Goal: Task Accomplishment & Management: Manage account settings

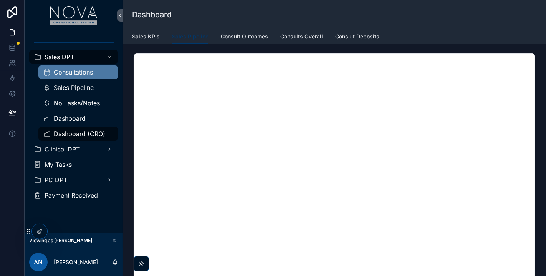
click at [93, 73] on span "Consultations" at bounding box center [73, 72] width 39 height 6
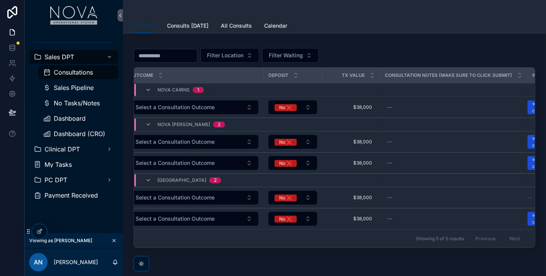
scroll to position [0, 276]
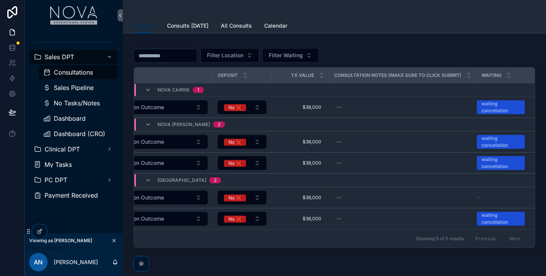
drag, startPoint x: 145, startPoint y: 28, endPoint x: 437, endPoint y: 20, distance: 292.9
click at [437, 20] on div "Consults Consults Today All Consults Calendar" at bounding box center [334, 25] width 404 height 15
click at [93, 74] on div "Consultations" at bounding box center [78, 72] width 71 height 12
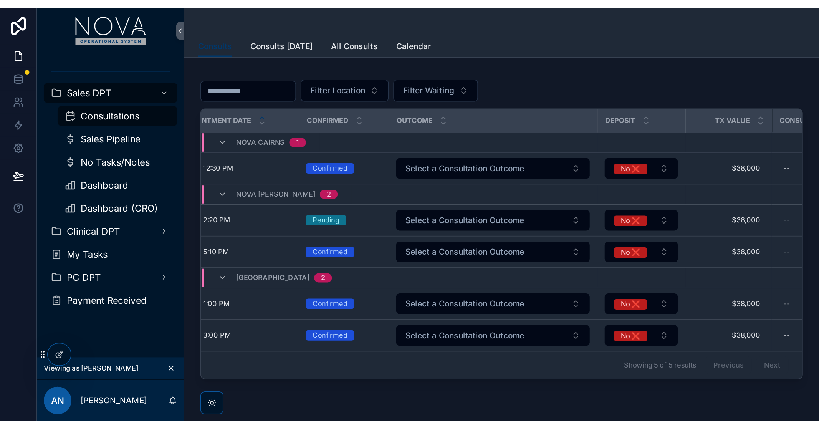
scroll to position [0, 276]
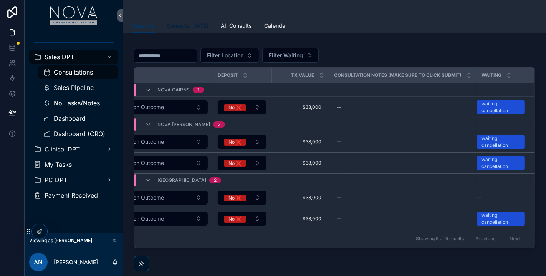
click at [195, 27] on span "Consults [DATE]" at bounding box center [187, 26] width 41 height 8
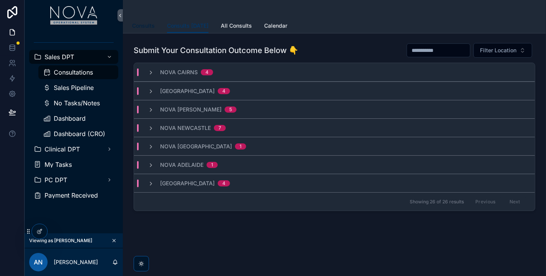
click at [148, 27] on span "Consults" at bounding box center [143, 26] width 23 height 8
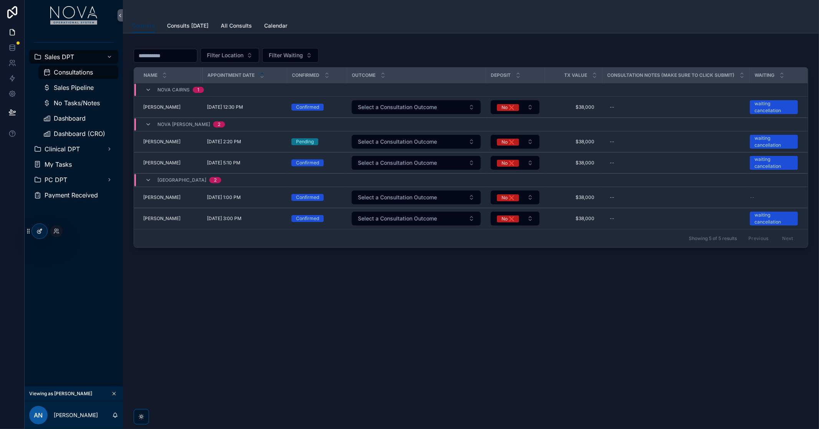
click at [40, 233] on icon at bounding box center [38, 231] width 3 height 3
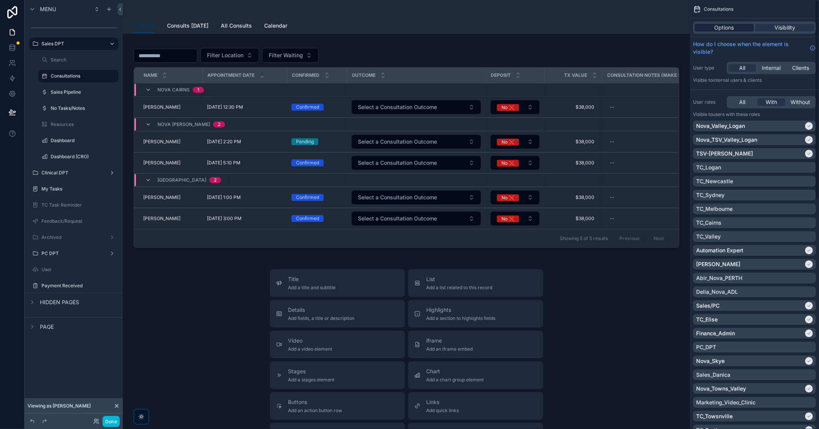
click at [545, 28] on span "Options" at bounding box center [724, 28] width 20 height 8
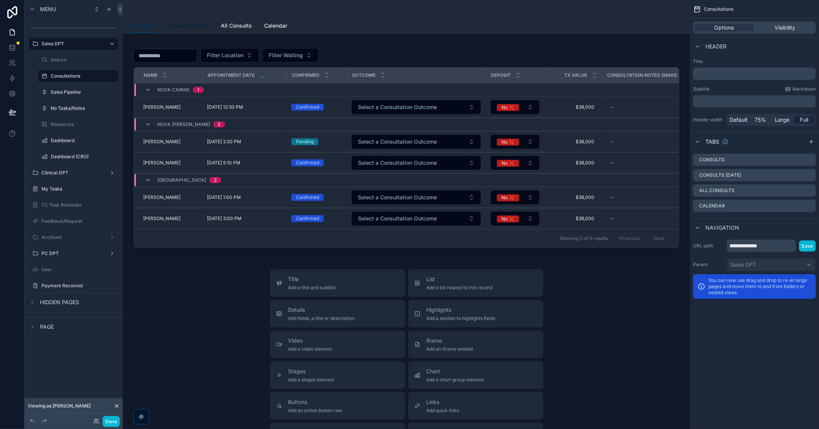
click at [185, 28] on span "Consults [DATE]" at bounding box center [187, 26] width 41 height 8
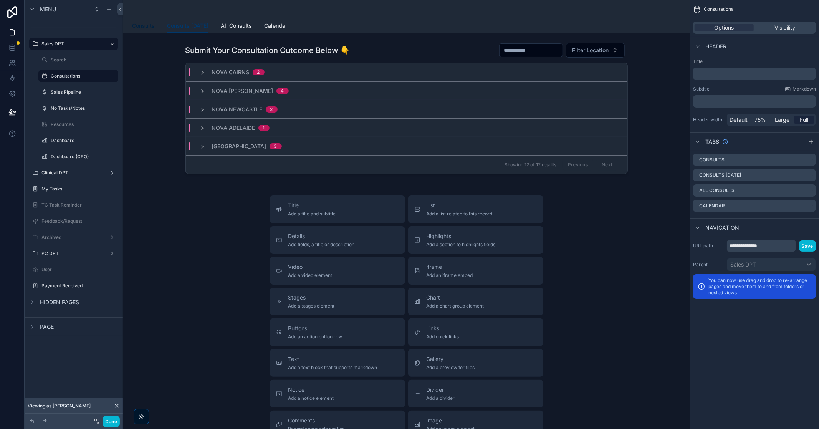
click at [141, 25] on span "Consults" at bounding box center [143, 26] width 23 height 8
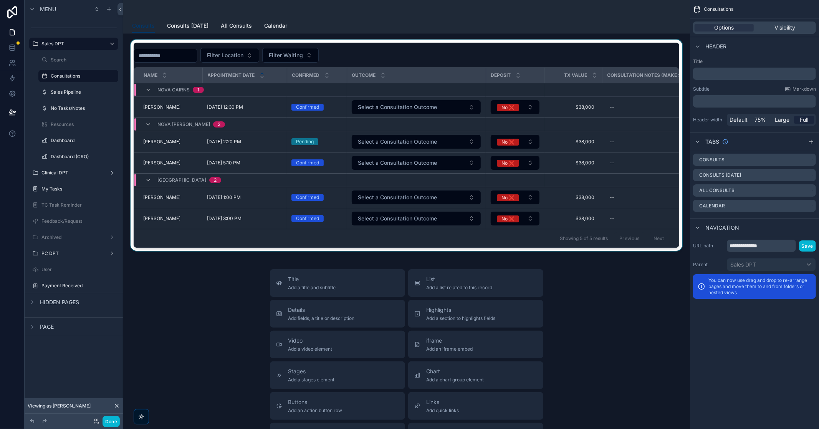
drag, startPoint x: 666, startPoint y: 48, endPoint x: 645, endPoint y: 57, distance: 23.0
click at [545, 57] on div "scrollable content" at bounding box center [406, 145] width 555 height 211
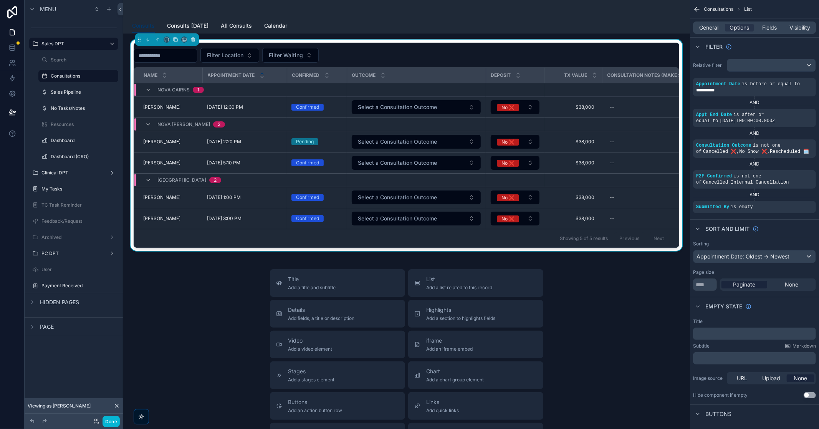
click at [302, 30] on div "Consults Consults Today All Consults Calendar" at bounding box center [406, 25] width 548 height 15
click at [178, 25] on span "Consults [DATE]" at bounding box center [187, 26] width 41 height 8
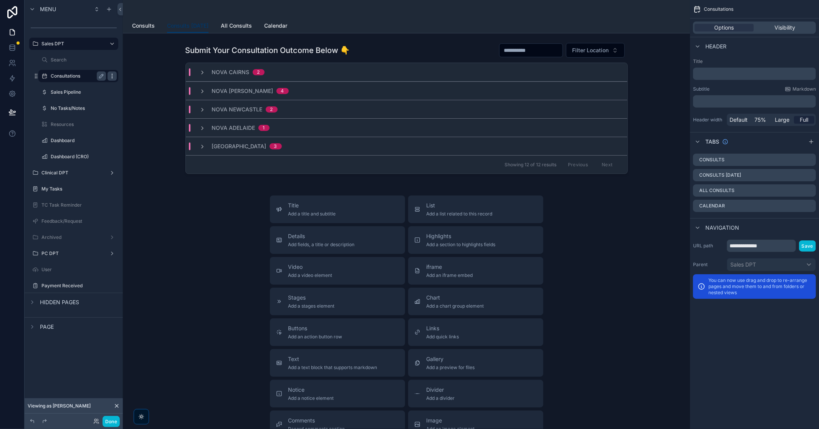
click at [110, 76] on icon "scrollable content" at bounding box center [112, 76] width 6 height 6
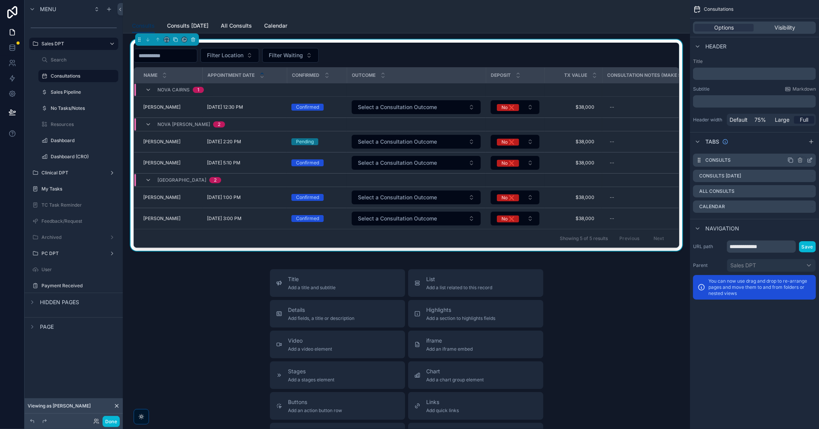
click at [545, 160] on icon "scrollable content" at bounding box center [810, 159] width 3 height 3
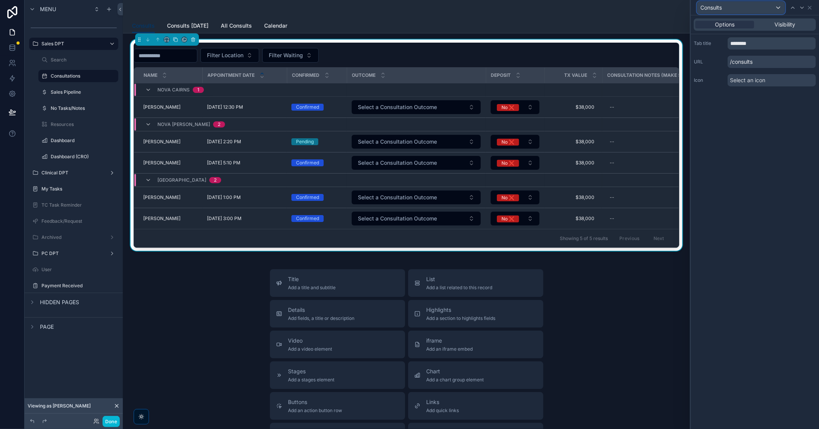
click at [545, 10] on div "Consults" at bounding box center [740, 8] width 87 height 12
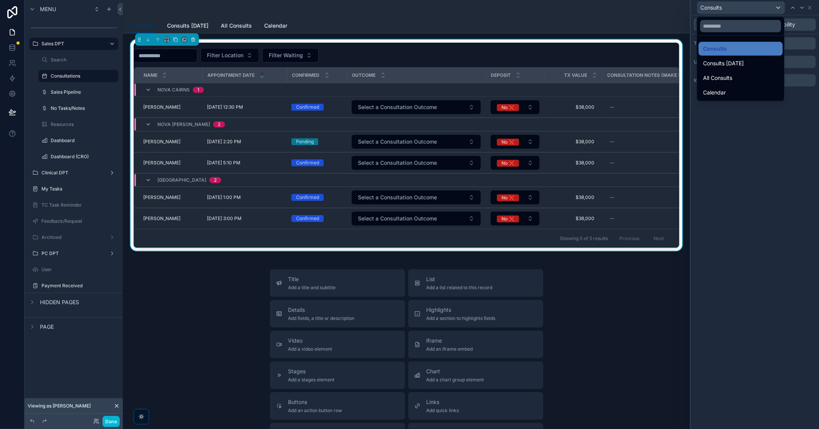
click at [545, 148] on div at bounding box center [754, 214] width 128 height 429
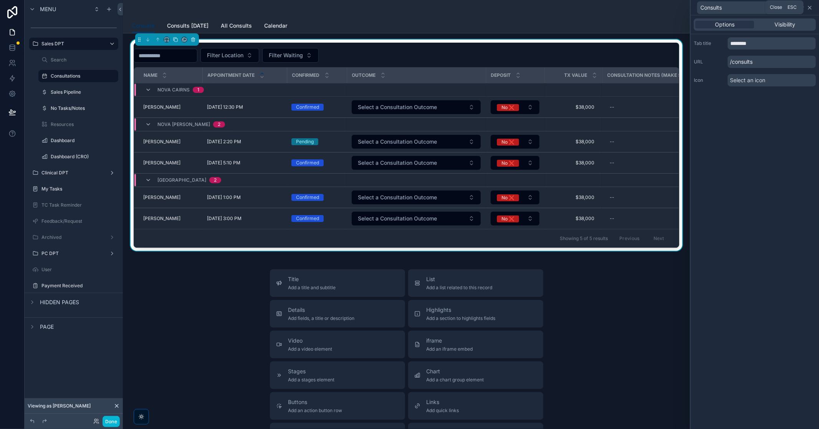
click at [545, 8] on icon at bounding box center [809, 8] width 6 height 6
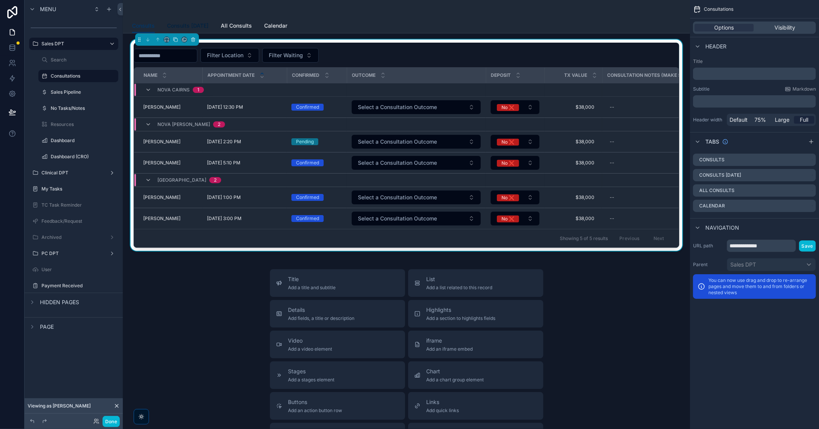
click at [186, 29] on span "Consults [DATE]" at bounding box center [187, 26] width 41 height 8
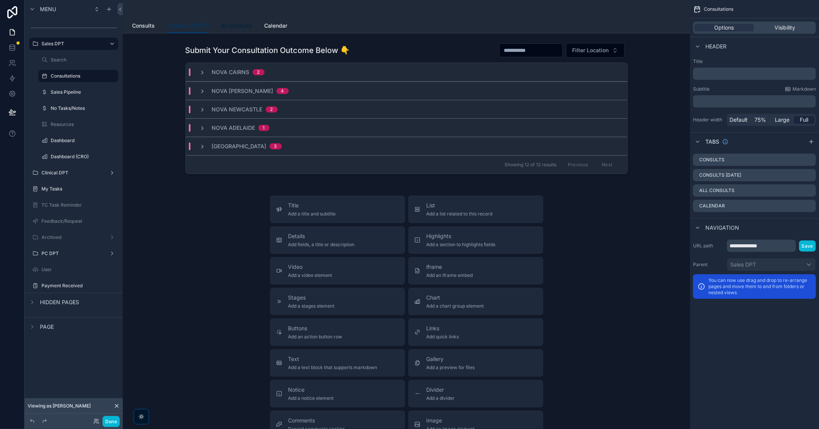
click at [238, 25] on span "All Consults" at bounding box center [236, 26] width 31 height 8
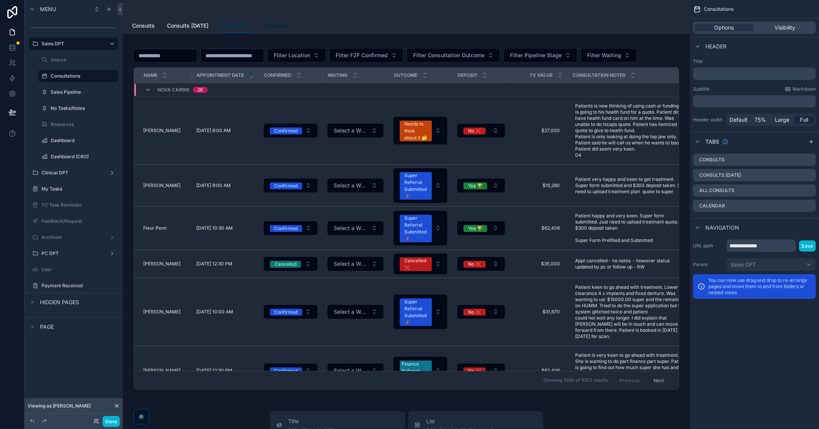
click at [273, 24] on span "Calendar" at bounding box center [275, 26] width 23 height 8
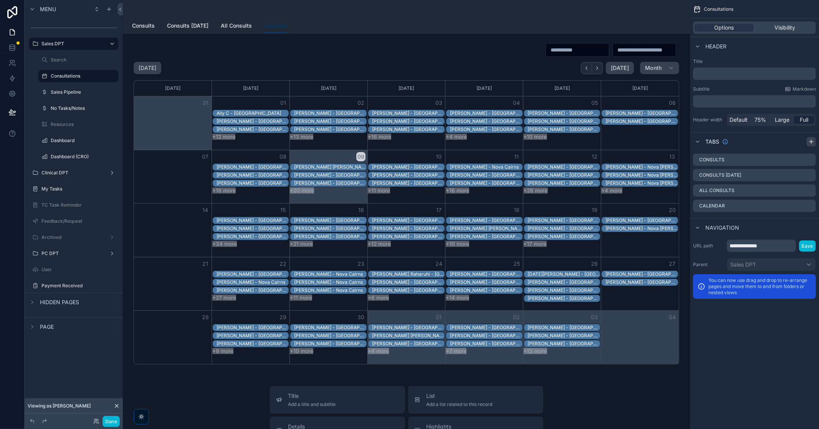
click at [545, 142] on icon "scrollable content" at bounding box center [811, 142] width 6 height 6
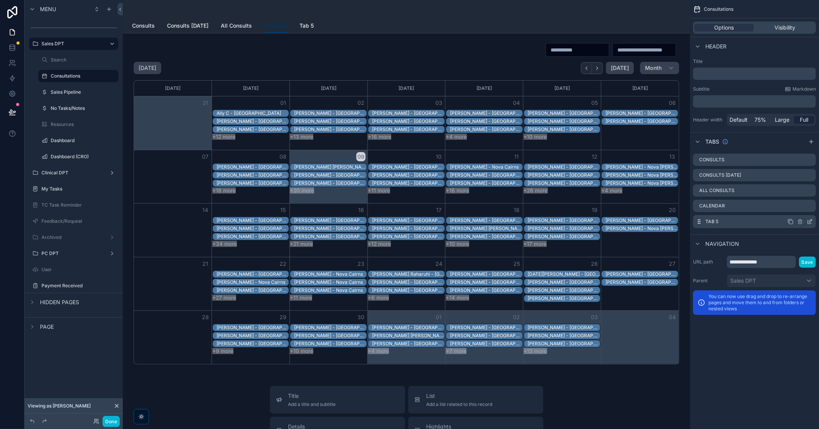
click at [545, 221] on div "Tab 5" at bounding box center [754, 221] width 123 height 13
click at [545, 223] on icon "scrollable content" at bounding box center [809, 221] width 6 height 6
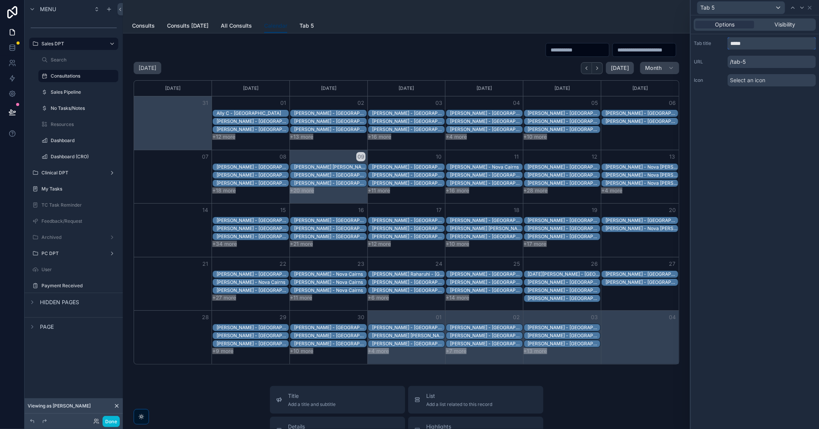
click at [545, 44] on input "*****" at bounding box center [771, 43] width 88 height 12
type input "*"
type input "**********"
click at [545, 162] on div "**********" at bounding box center [754, 221] width 128 height 413
click at [334, 25] on span "Waiting for Cancellation" at bounding box center [329, 26] width 61 height 8
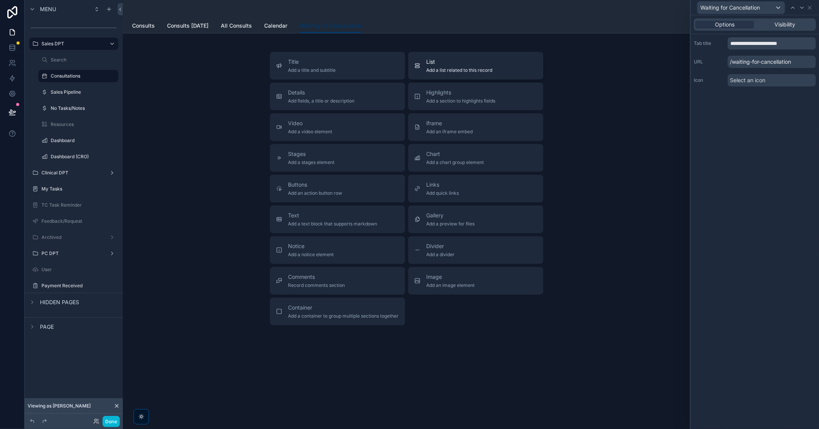
click at [460, 62] on span "List" at bounding box center [459, 62] width 66 height 8
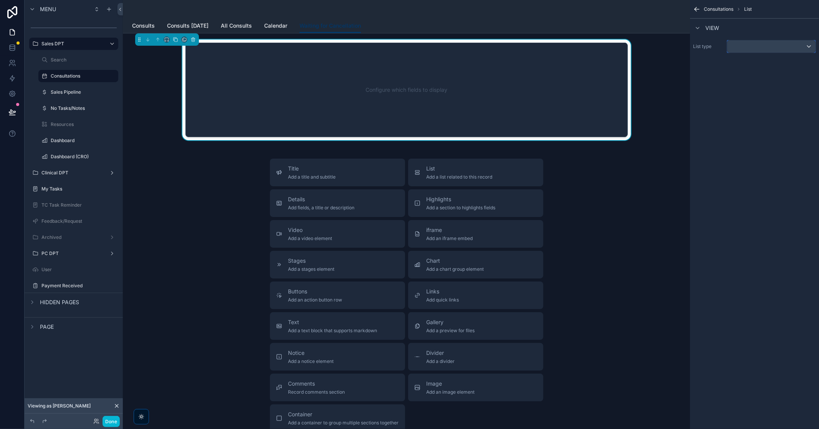
click at [545, 47] on div "scrollable content" at bounding box center [771, 46] width 88 height 12
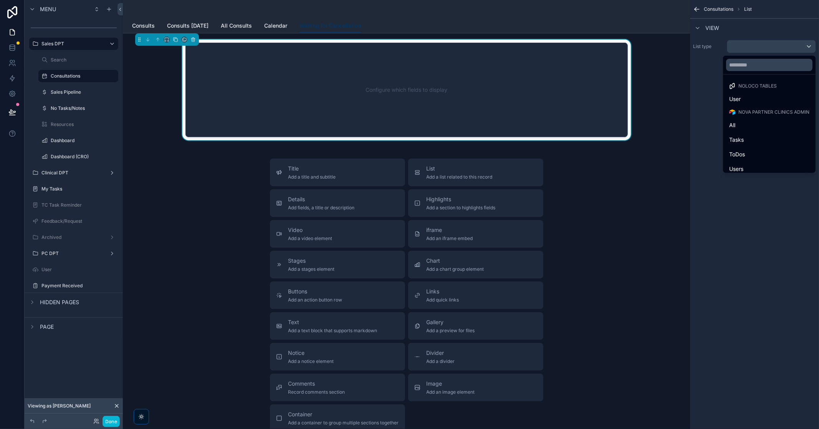
click at [545, 261] on div "scrollable content" at bounding box center [409, 214] width 819 height 429
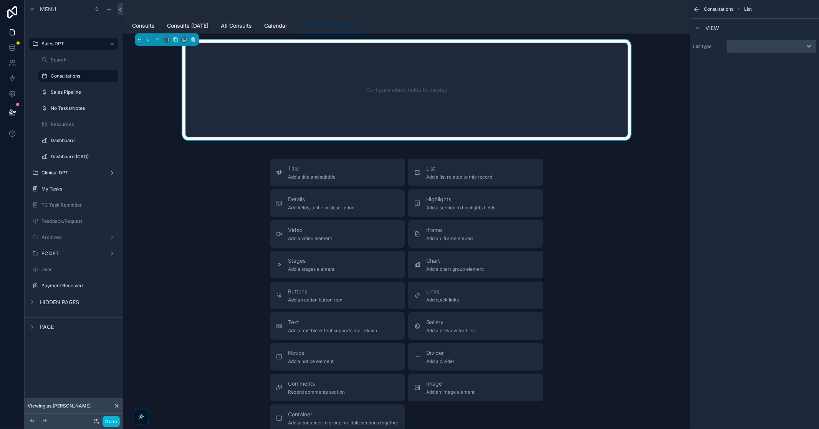
click at [545, 48] on div "scrollable content" at bounding box center [771, 46] width 88 height 12
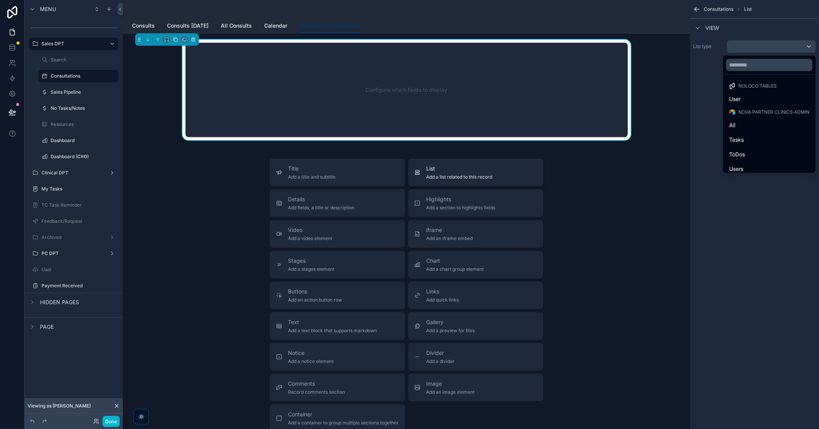
click at [453, 168] on span "List" at bounding box center [459, 169] width 66 height 8
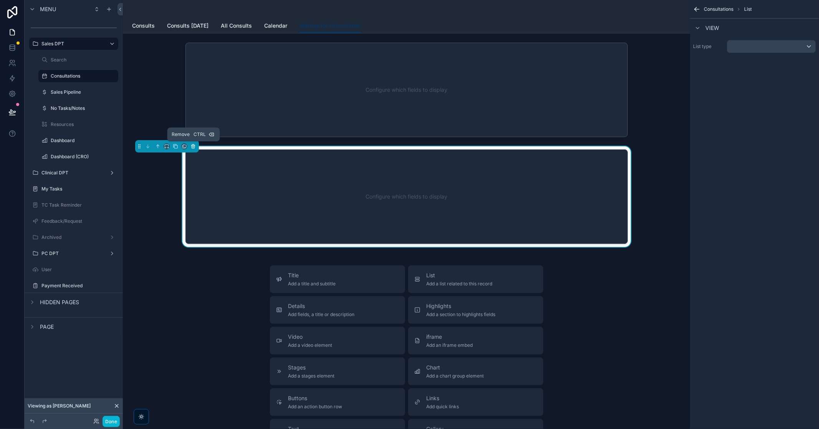
click at [190, 146] on icon "scrollable content" at bounding box center [192, 146] width 5 height 5
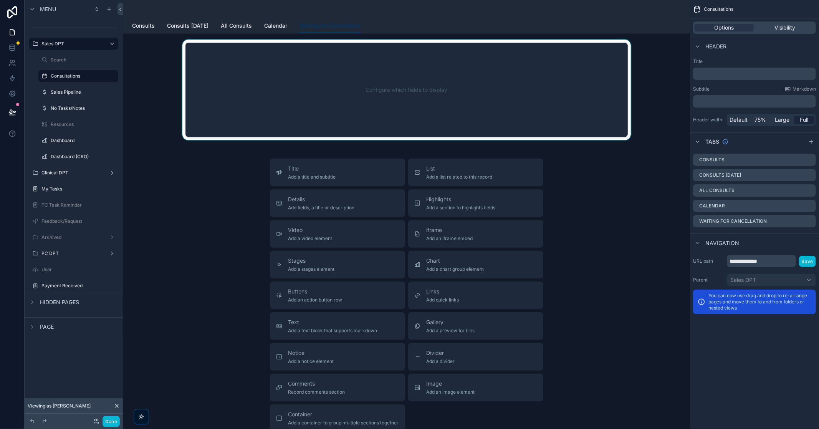
click at [423, 104] on div "scrollable content" at bounding box center [406, 90] width 555 height 101
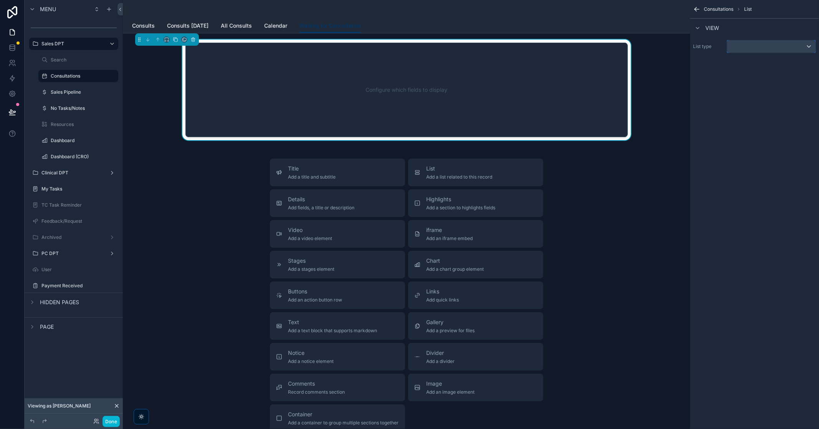
click at [545, 48] on div "scrollable content" at bounding box center [771, 46] width 88 height 12
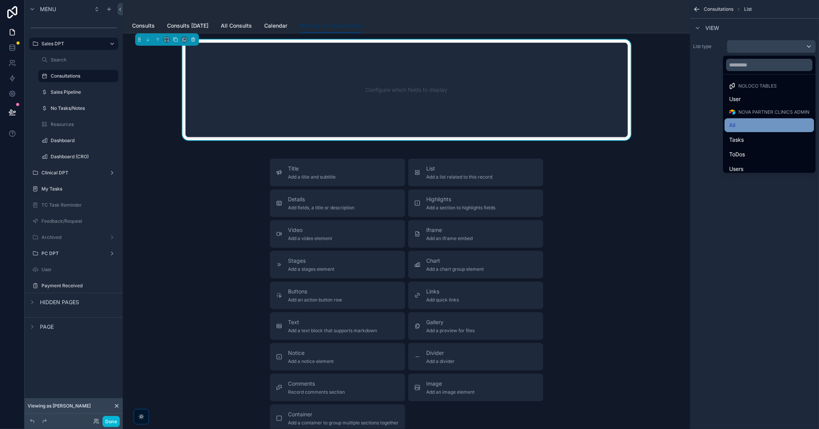
click at [545, 124] on div "All" at bounding box center [769, 124] width 80 height 9
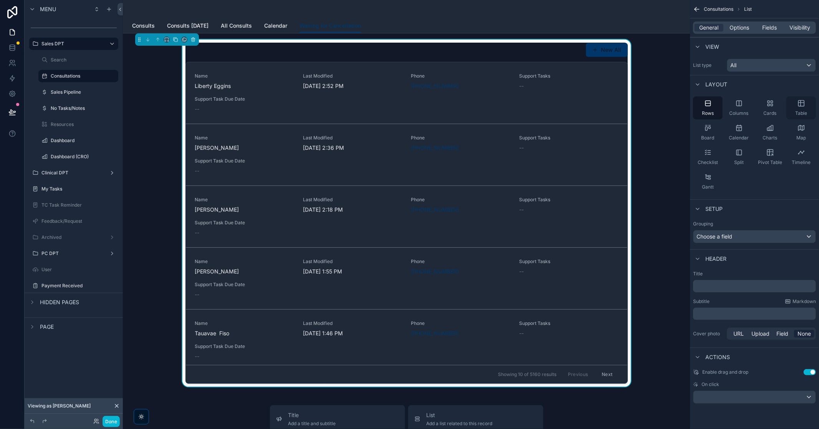
click at [545, 105] on icon "scrollable content" at bounding box center [801, 103] width 8 height 8
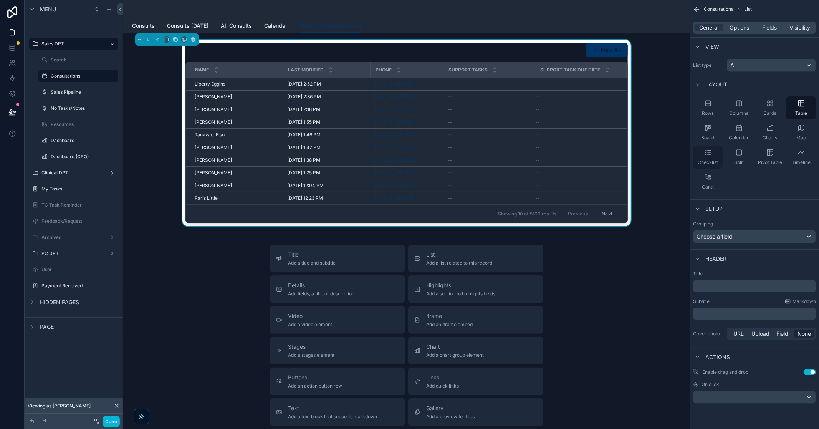
click at [545, 161] on span "Checklist" at bounding box center [707, 162] width 20 height 6
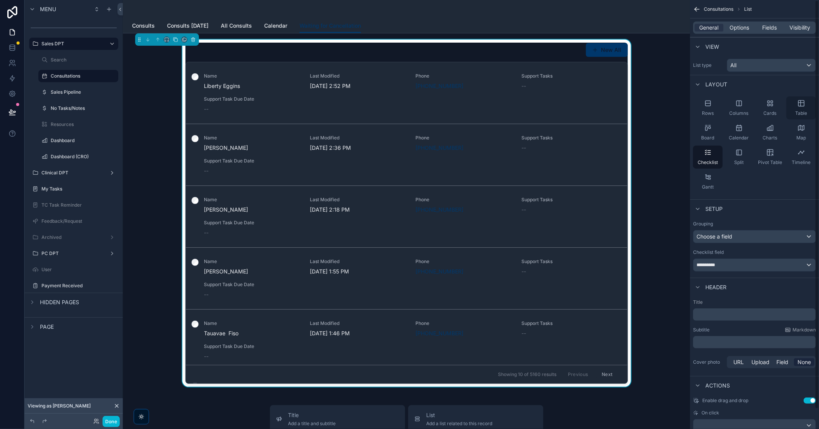
click at [545, 109] on div "Table" at bounding box center [801, 107] width 30 height 23
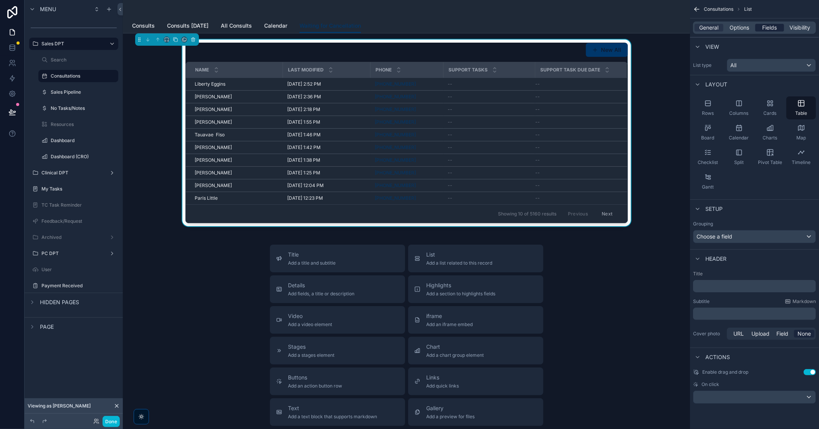
drag, startPoint x: 737, startPoint y: 30, endPoint x: 772, endPoint y: 31, distance: 34.9
click at [545, 30] on span "Options" at bounding box center [739, 28] width 20 height 8
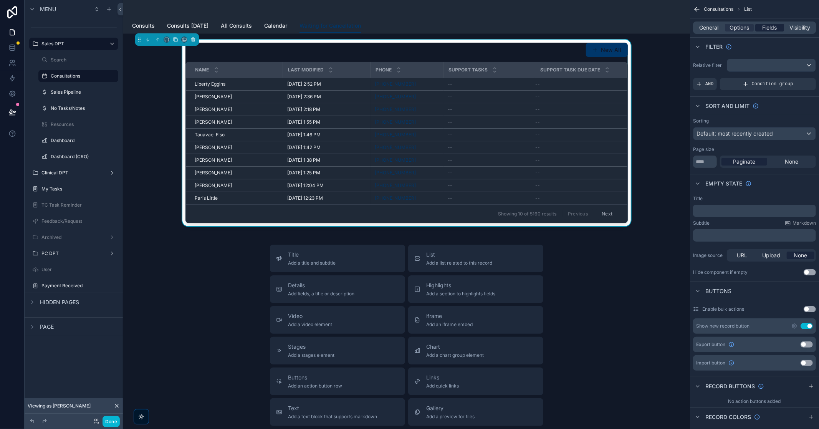
click at [545, 31] on span "Fields" at bounding box center [769, 28] width 15 height 8
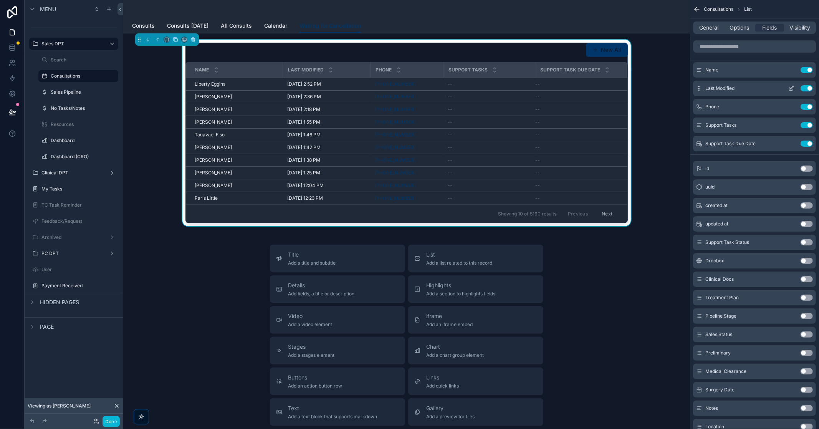
click at [545, 87] on button "Use setting" at bounding box center [806, 88] width 12 height 6
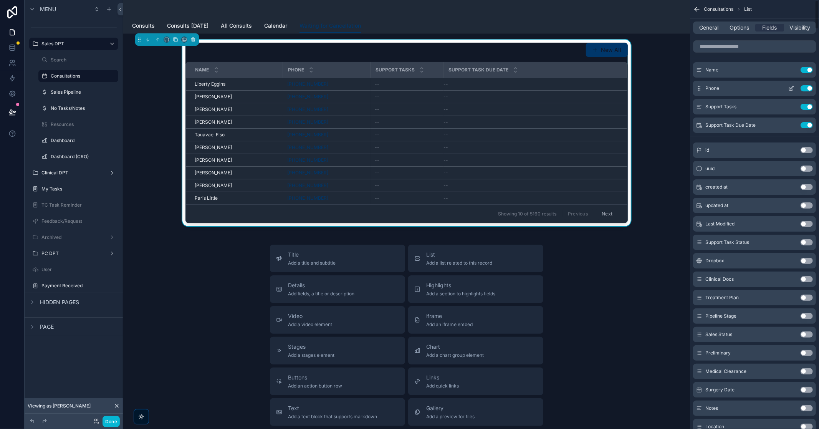
click at [545, 87] on button "Use setting" at bounding box center [806, 88] width 12 height 6
click at [545, 86] on button "Use setting" at bounding box center [806, 88] width 12 height 6
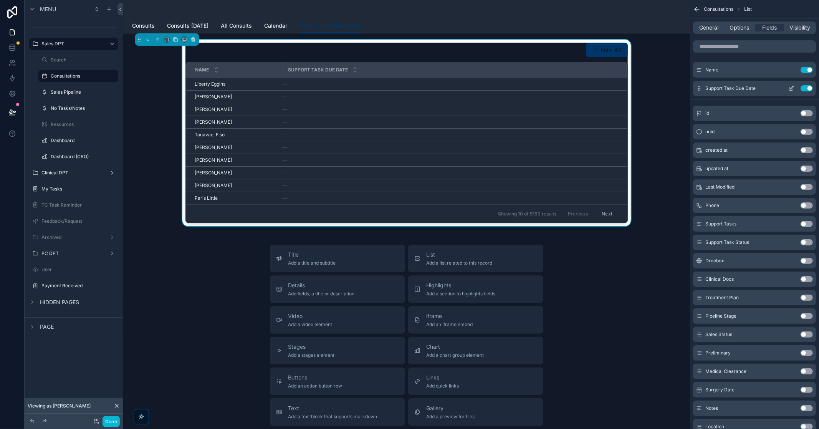
click at [545, 87] on button "Use setting" at bounding box center [806, 88] width 12 height 6
click at [545, 48] on input "scrollable content" at bounding box center [754, 46] width 123 height 12
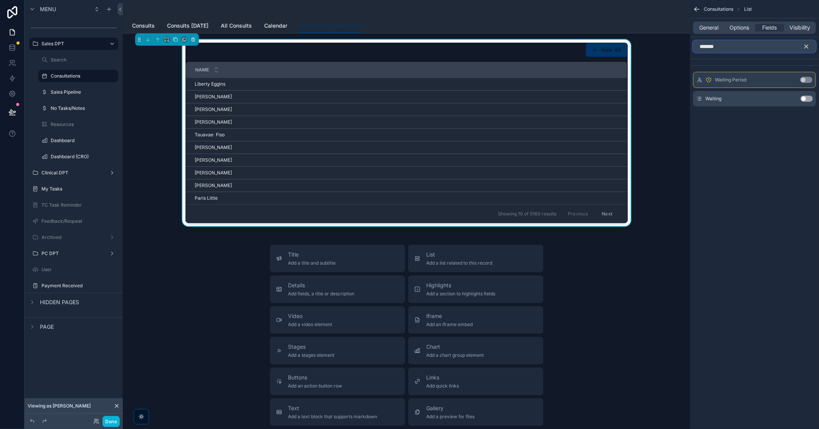
type input "*******"
click at [545, 97] on button "Use setting" at bounding box center [806, 99] width 12 height 6
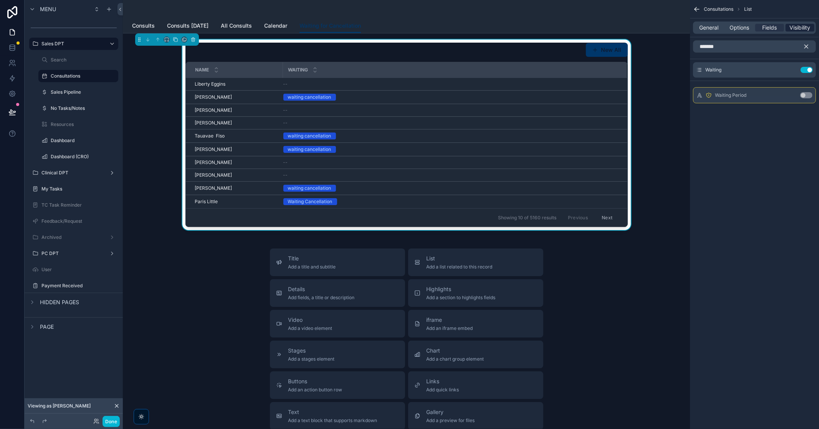
click at [545, 25] on span "Visibility" at bounding box center [799, 28] width 21 height 8
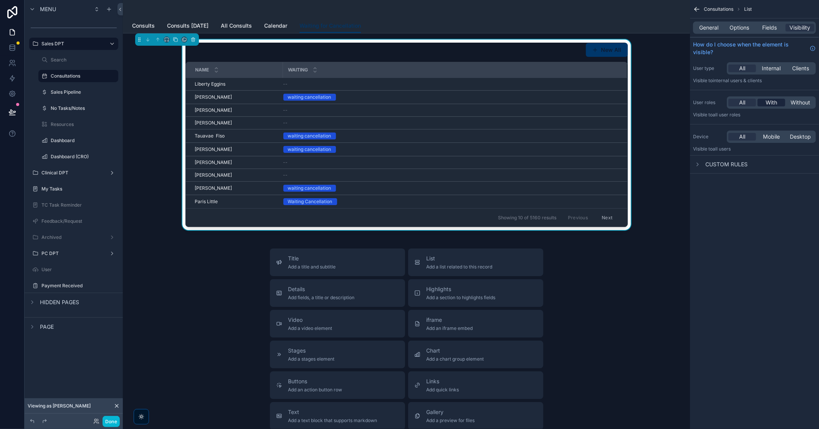
click at [545, 104] on span "With" at bounding box center [771, 103] width 12 height 8
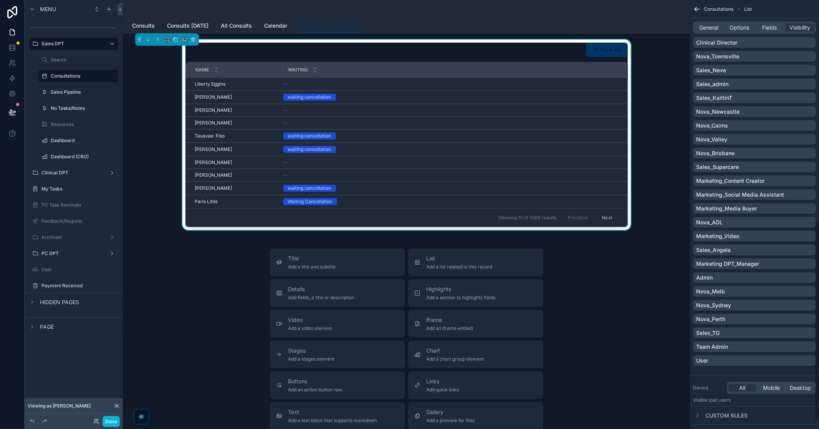
scroll to position [492, 0]
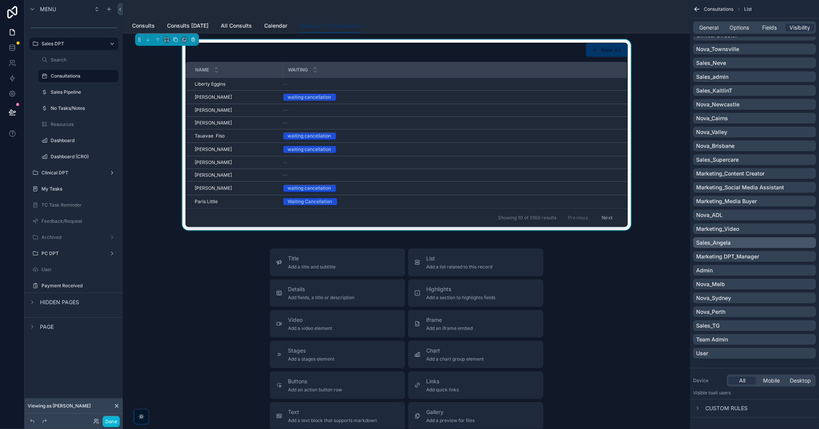
click at [545, 243] on div "Sales_Angela" at bounding box center [754, 243] width 117 height 8
click at [545, 275] on div "Title Add a title and subtitle List Add a list related to this record Details A…" at bounding box center [406, 384] width 555 height 273
click at [111, 275] on button "Done" at bounding box center [110, 421] width 17 height 11
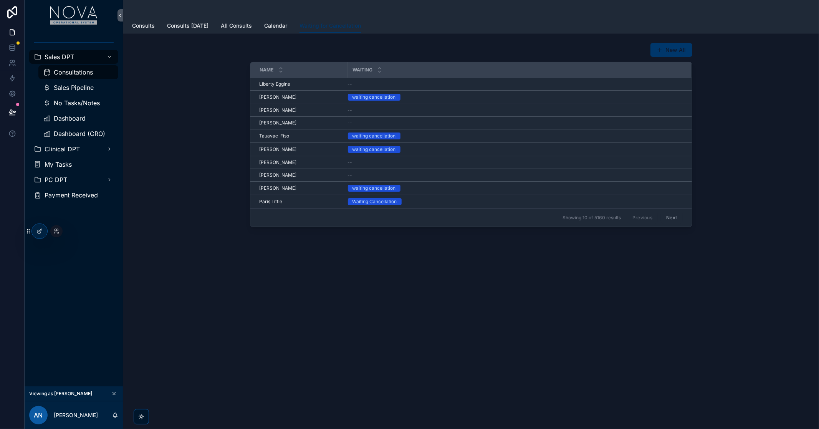
click at [57, 234] on div at bounding box center [56, 231] width 12 height 12
click at [58, 234] on div at bounding box center [56, 231] width 12 height 12
click at [90, 73] on span "Consultations" at bounding box center [73, 72] width 39 height 6
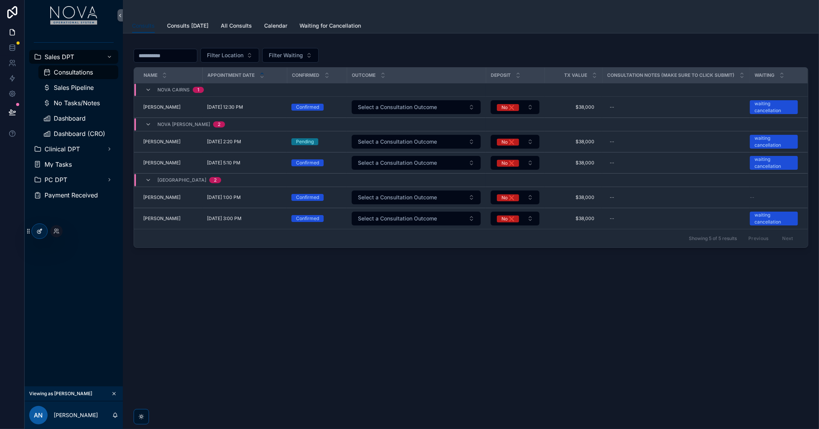
click at [42, 233] on icon at bounding box center [39, 231] width 6 height 6
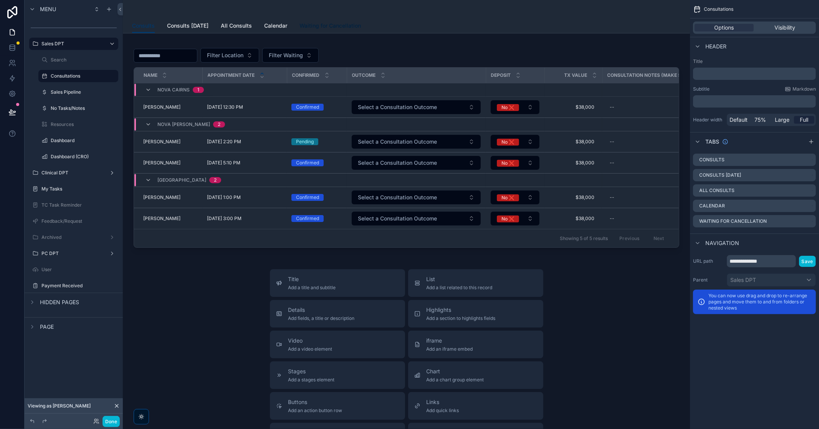
click at [313, 23] on span "Waiting for Cancellation" at bounding box center [329, 26] width 61 height 8
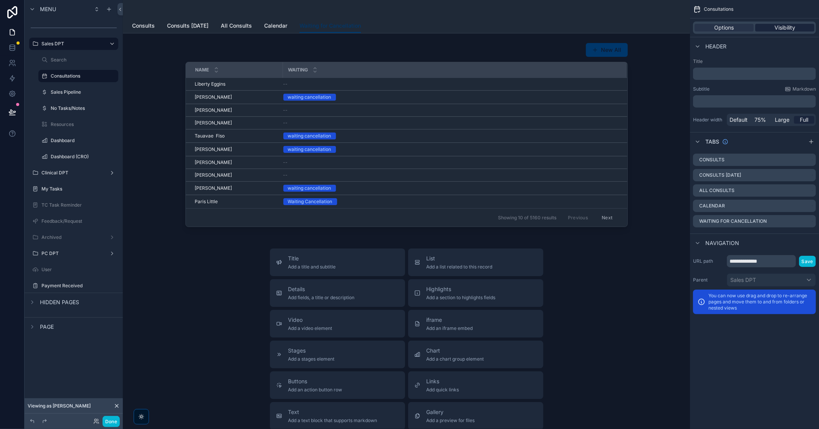
click at [545, 24] on span "Visibility" at bounding box center [784, 28] width 21 height 8
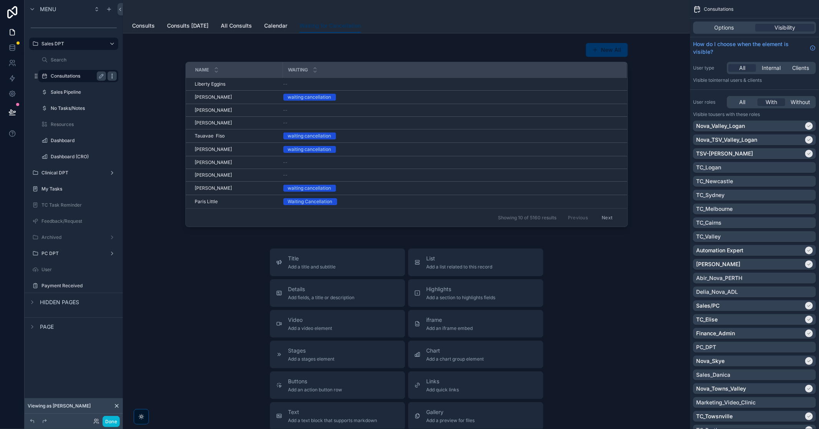
click at [112, 76] on icon "scrollable content" at bounding box center [112, 76] width 6 height 6
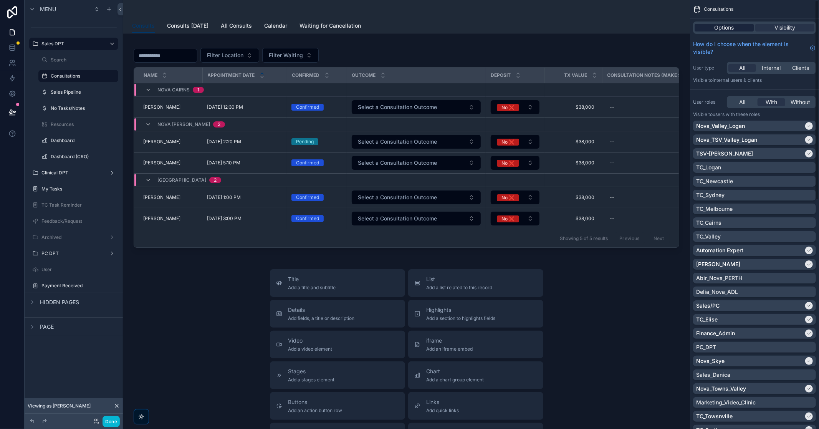
click at [545, 24] on span "Options" at bounding box center [724, 28] width 20 height 8
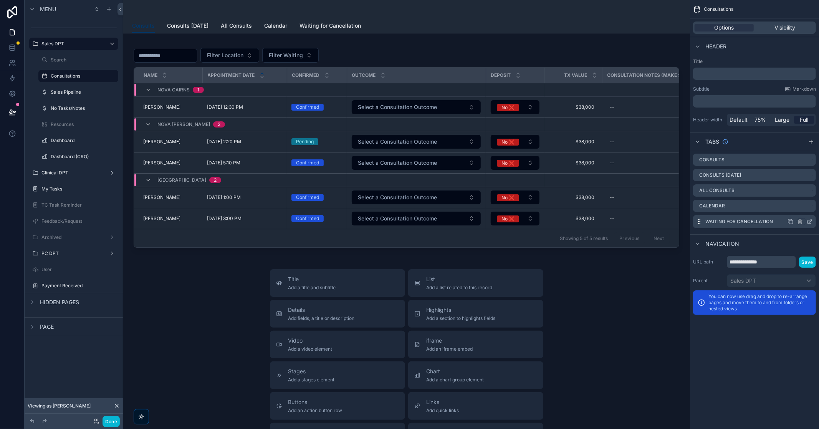
click at [545, 221] on icon "scrollable content" at bounding box center [810, 220] width 3 height 3
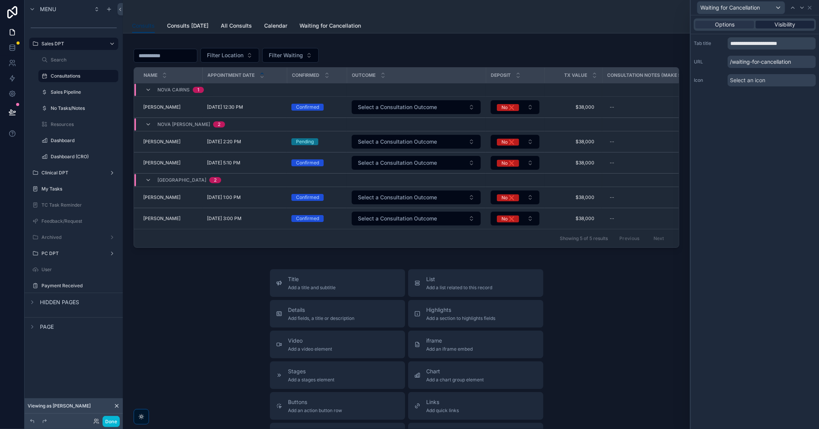
click at [545, 27] on span "Visibility" at bounding box center [784, 25] width 21 height 8
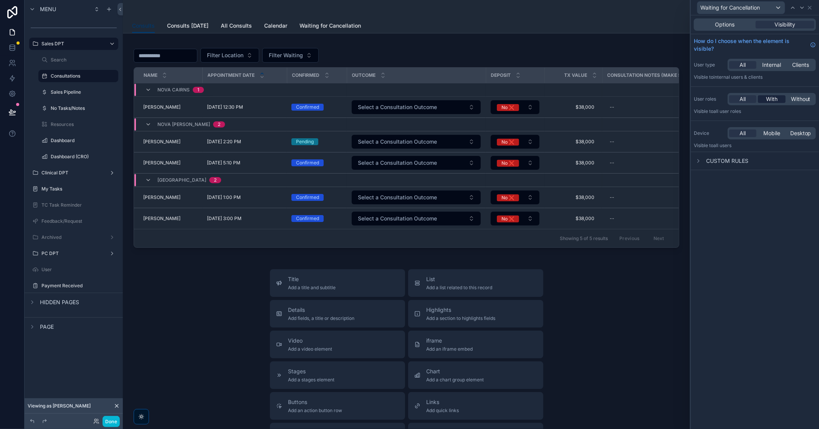
click at [545, 100] on span "With" at bounding box center [772, 99] width 12 height 8
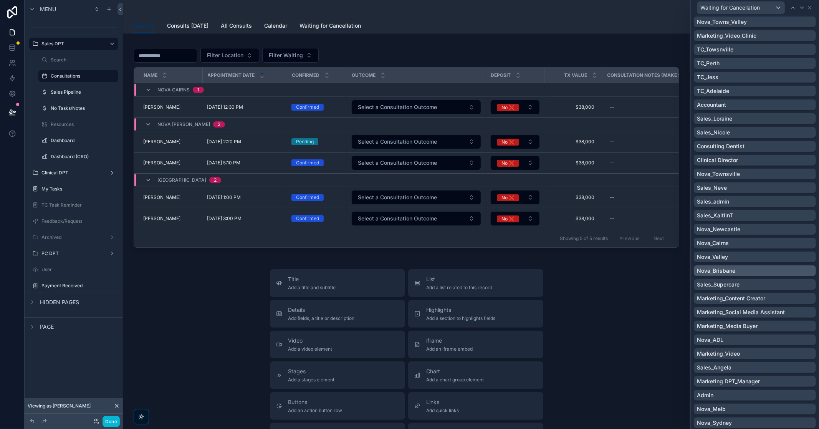
scroll to position [384, 0]
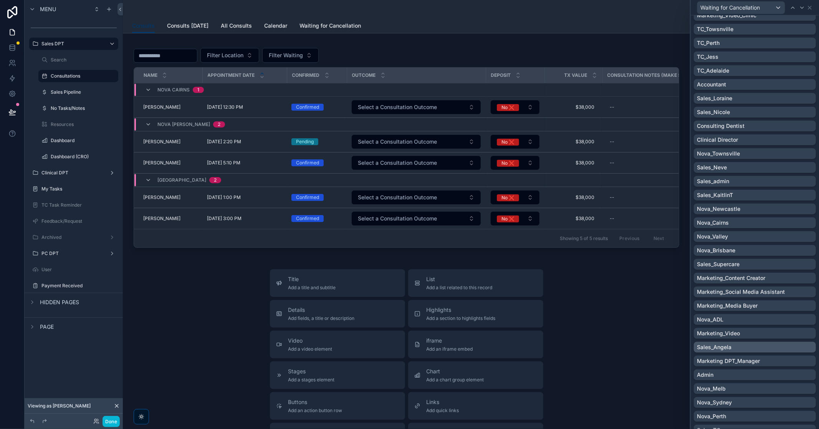
click at [545, 275] on div "Sales_Angela" at bounding box center [754, 347] width 116 height 8
click at [545, 275] on div "Title Add a title and subtitle List Add a list related to this record Details A…" at bounding box center [406, 405] width 555 height 273
click at [110, 275] on button "Done" at bounding box center [110, 421] width 17 height 11
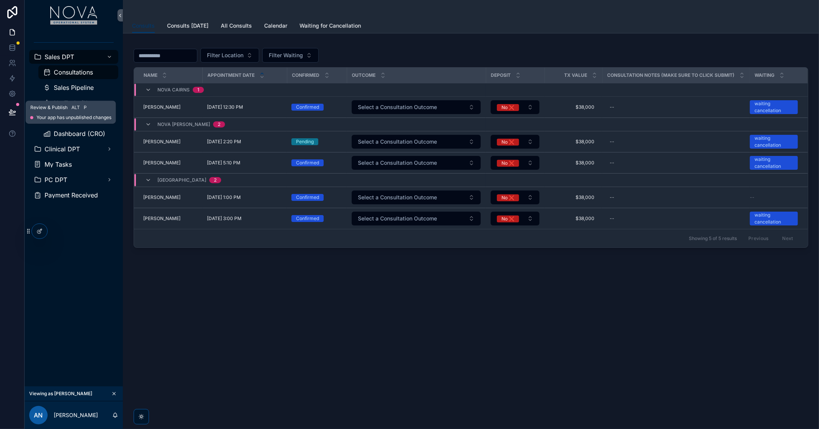
click at [10, 113] on icon at bounding box center [12, 112] width 7 height 4
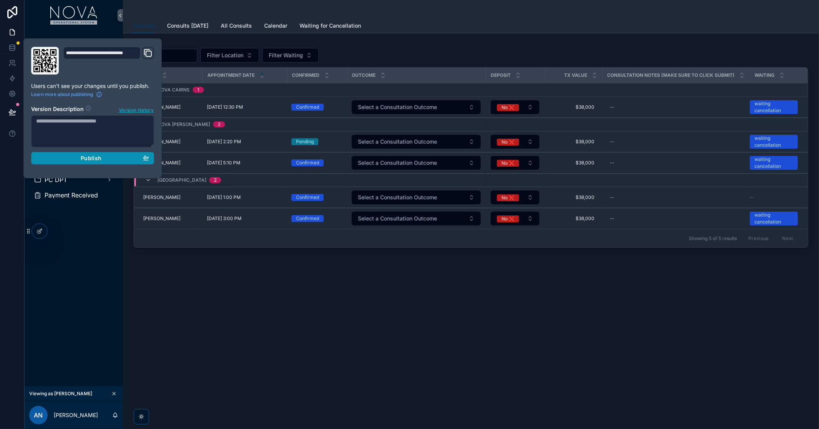
click at [72, 161] on div "Publish" at bounding box center [92, 158] width 113 height 7
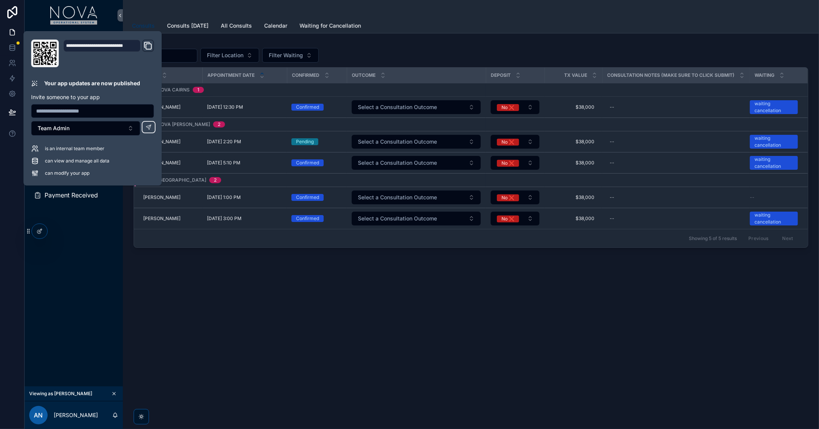
click at [80, 275] on div "Sales DPT Consultations Sales Pipeline No Tasks/Notes Dashboard Dashboard (CRO)…" at bounding box center [74, 208] width 98 height 355
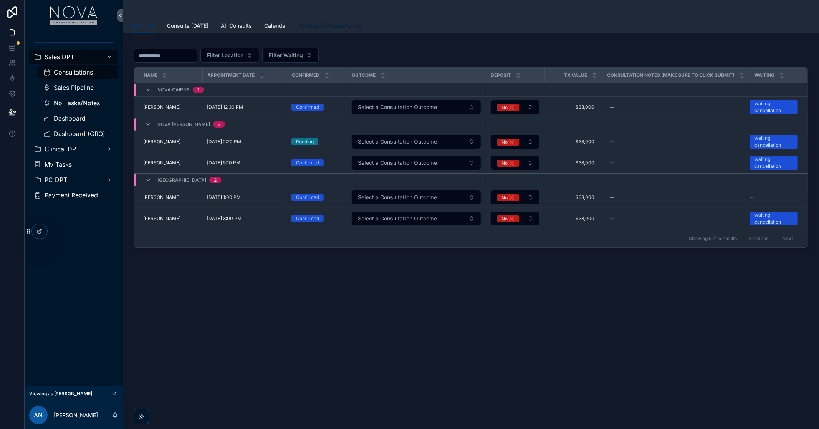
click at [345, 26] on span "Waiting for Cancellation" at bounding box center [329, 26] width 61 height 8
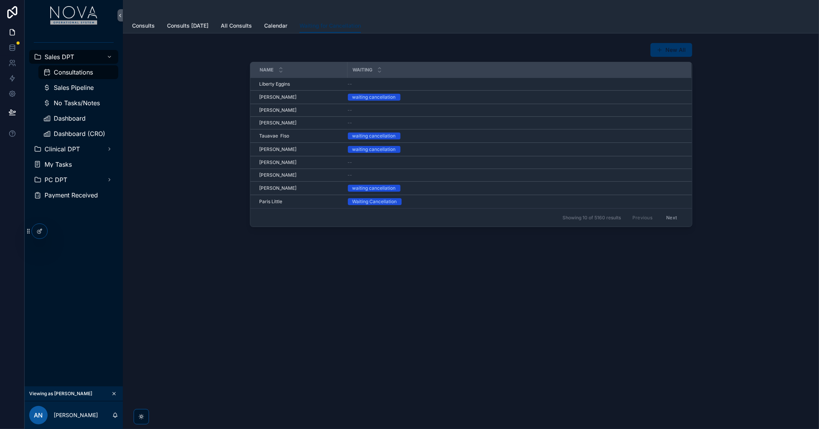
click at [113, 275] on icon "scrollable content" at bounding box center [113, 393] width 5 height 5
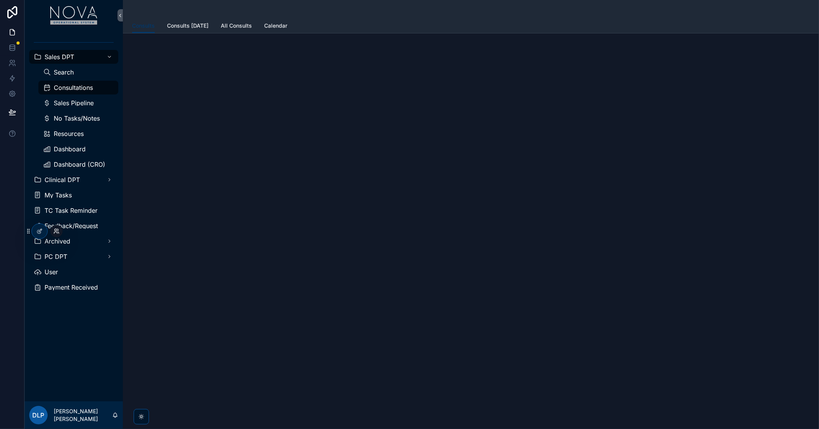
click at [56, 231] on icon at bounding box center [55, 230] width 2 height 2
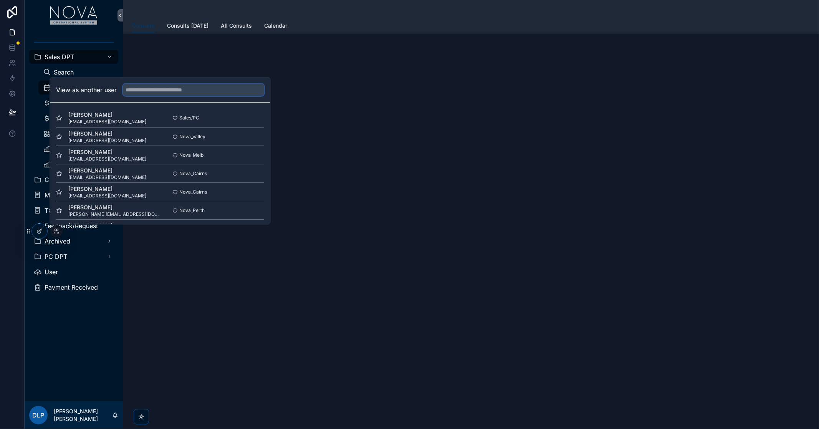
click at [175, 93] on input "text" at bounding box center [193, 90] width 141 height 12
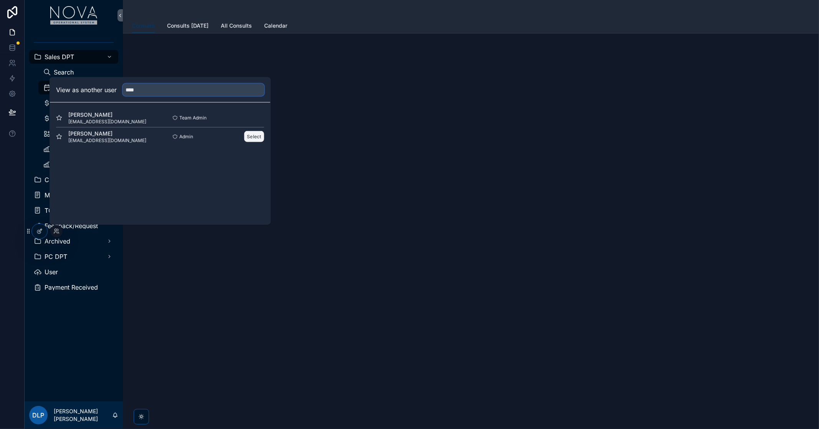
type input "****"
click at [253, 139] on button "Select" at bounding box center [254, 136] width 20 height 11
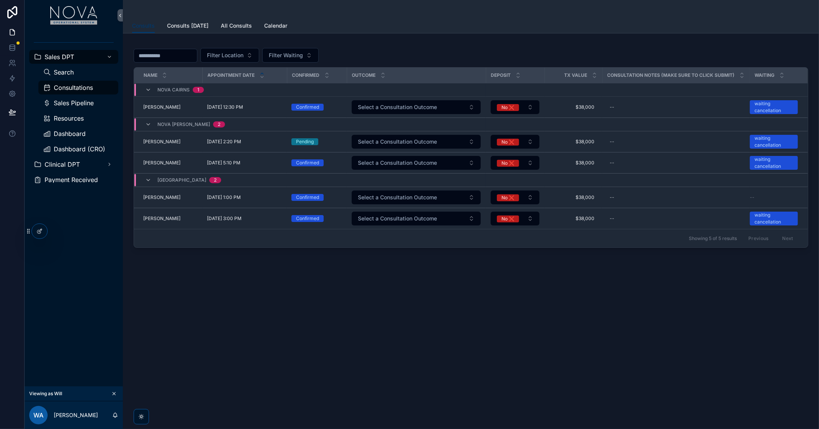
click at [219, 275] on div "Consults Consults Consults [DATE] All Consults Calendar Filter Location Filter …" at bounding box center [471, 214] width 696 height 429
click at [85, 91] on div "Consultations" at bounding box center [78, 87] width 71 height 12
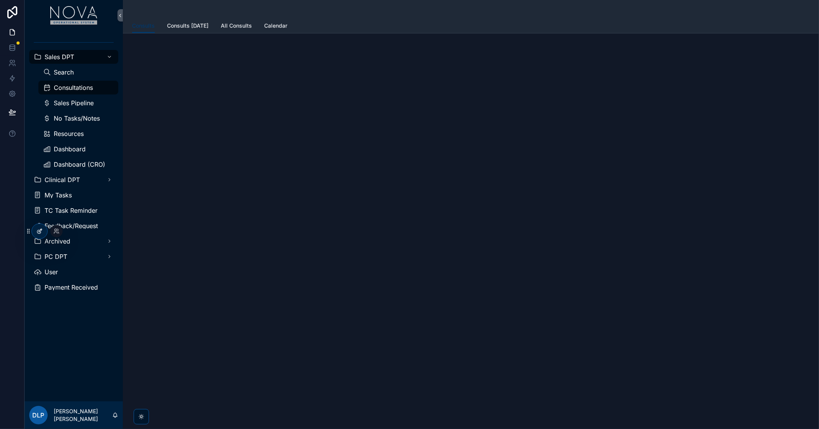
click at [41, 232] on icon at bounding box center [39, 231] width 6 height 6
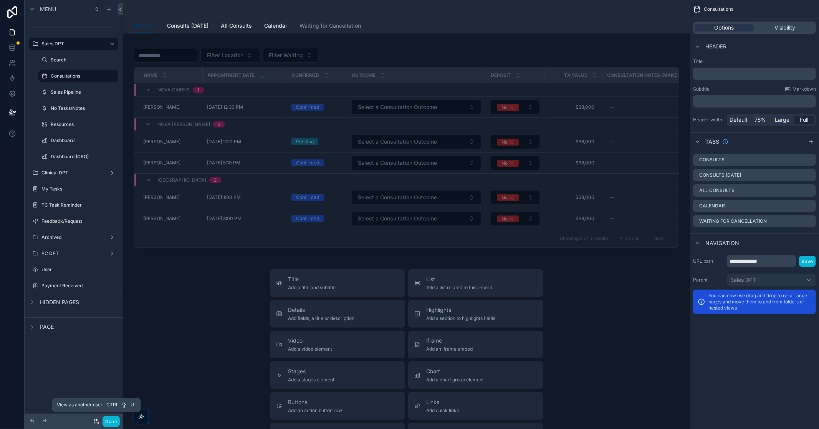
click at [96, 423] on icon at bounding box center [96, 421] width 6 height 6
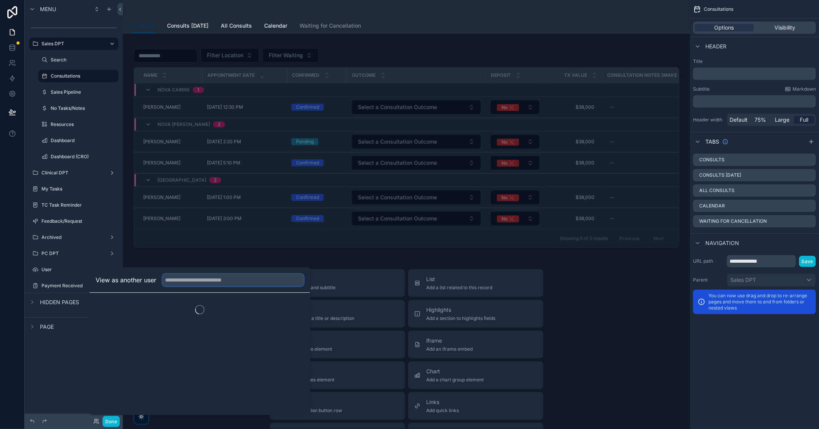
click at [179, 278] on input "text" at bounding box center [232, 280] width 141 height 12
type input "******"
click at [292, 311] on button "Select" at bounding box center [294, 307] width 20 height 11
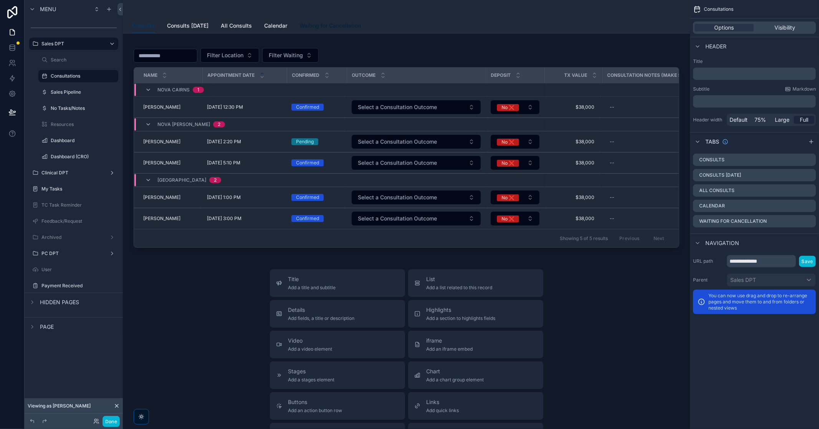
click at [339, 26] on span "Waiting for Cancellation" at bounding box center [329, 26] width 61 height 8
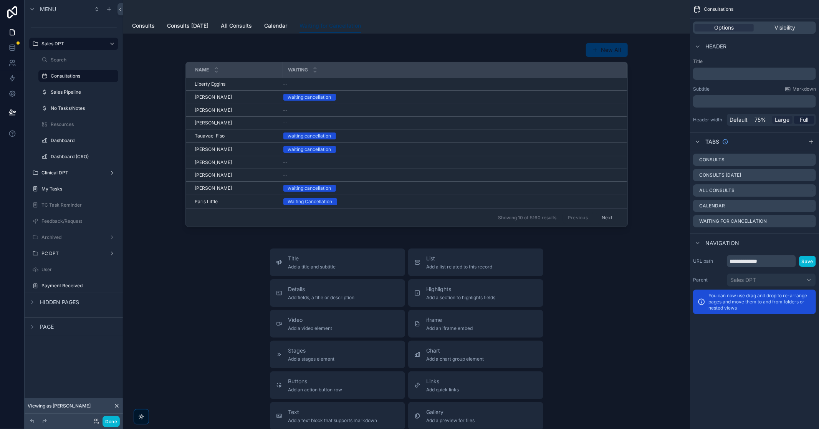
click at [781, 120] on span "Large" at bounding box center [782, 120] width 15 height 8
click at [804, 120] on span "Full" at bounding box center [804, 120] width 8 height 8
click at [810, 221] on icon "scrollable content" at bounding box center [809, 221] width 6 height 6
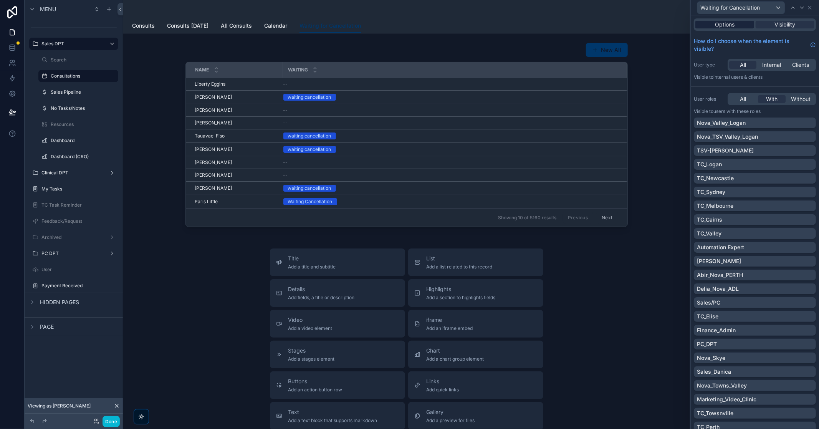
click at [722, 24] on span "Options" at bounding box center [725, 25] width 20 height 8
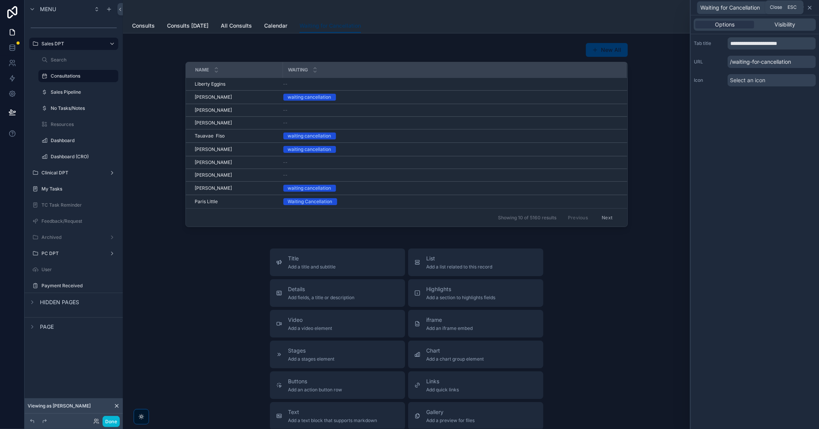
click at [811, 6] on icon at bounding box center [809, 8] width 6 height 6
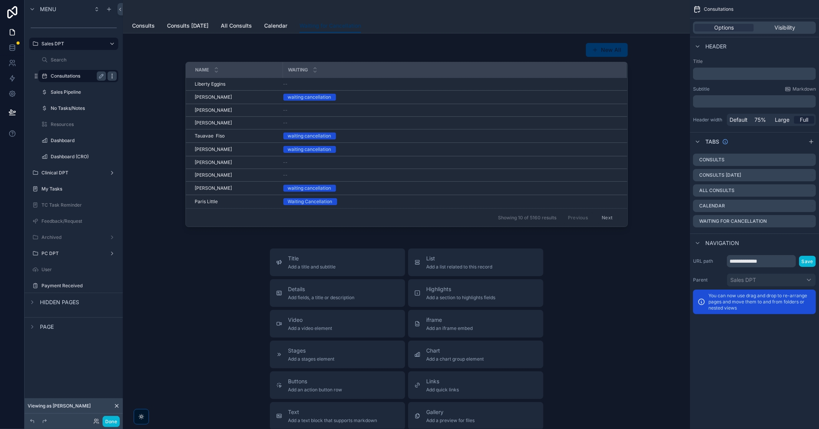
click at [114, 78] on icon "scrollable content" at bounding box center [112, 76] width 6 height 6
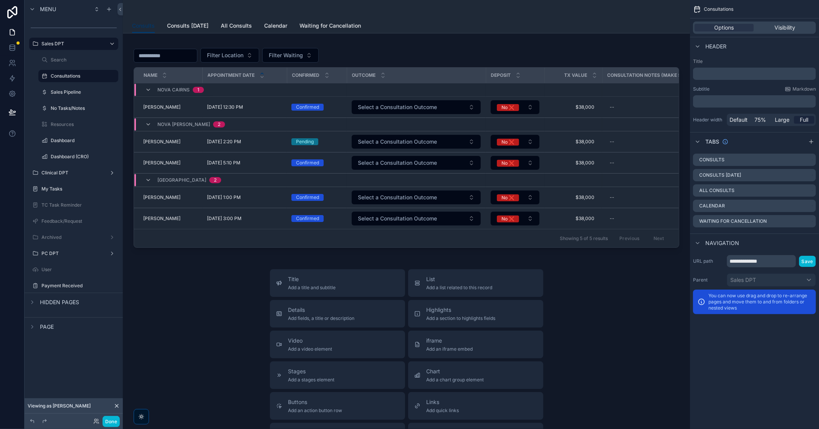
click at [711, 242] on span "Navigation" at bounding box center [722, 243] width 34 height 8
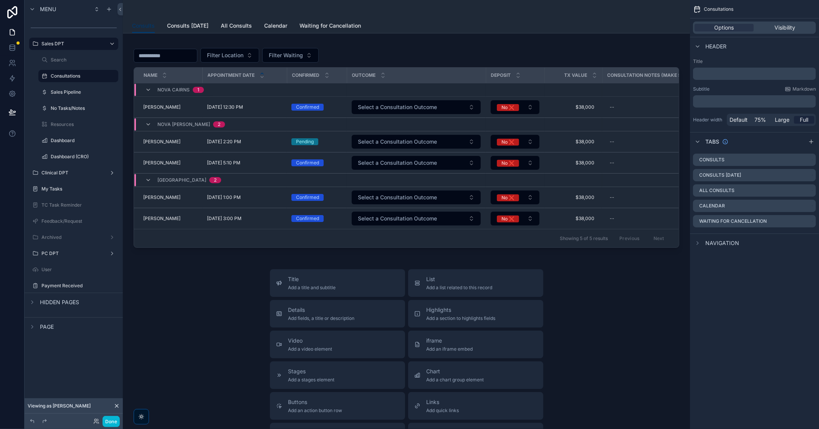
click at [711, 242] on span "Navigation" at bounding box center [722, 243] width 34 height 8
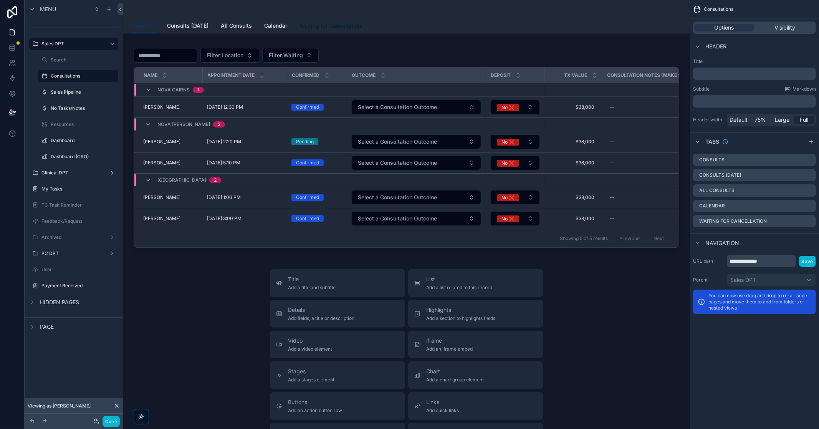
click at [322, 25] on span "Waiting for Cancellation" at bounding box center [329, 26] width 61 height 8
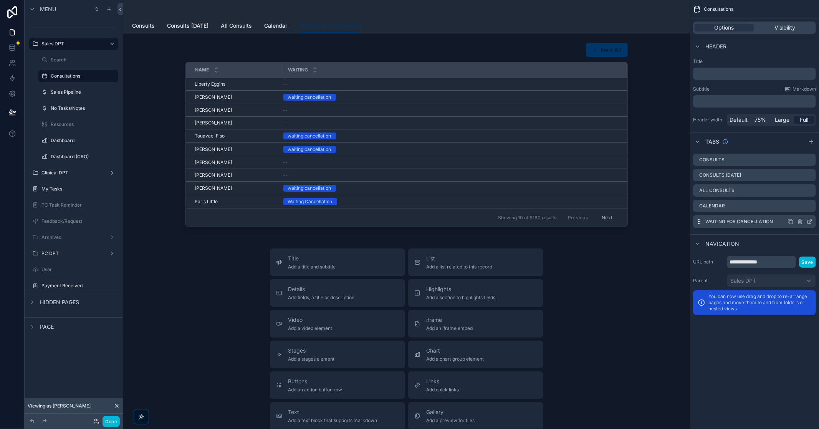
click at [791, 221] on icon "scrollable content" at bounding box center [790, 221] width 6 height 6
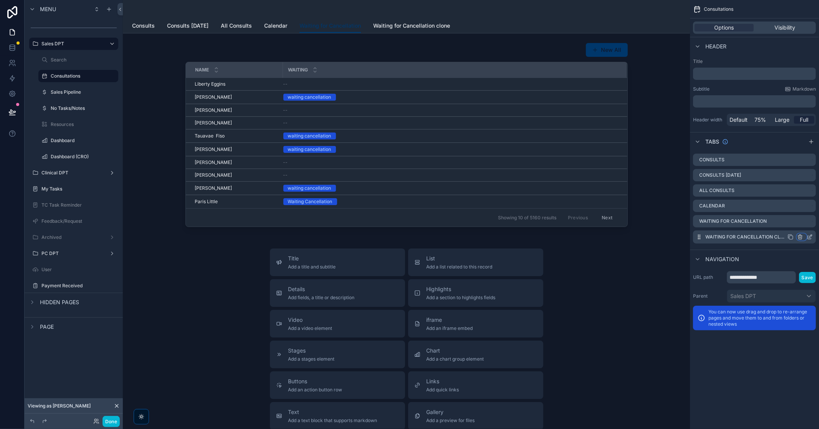
click at [799, 236] on icon "scrollable content" at bounding box center [800, 237] width 6 height 6
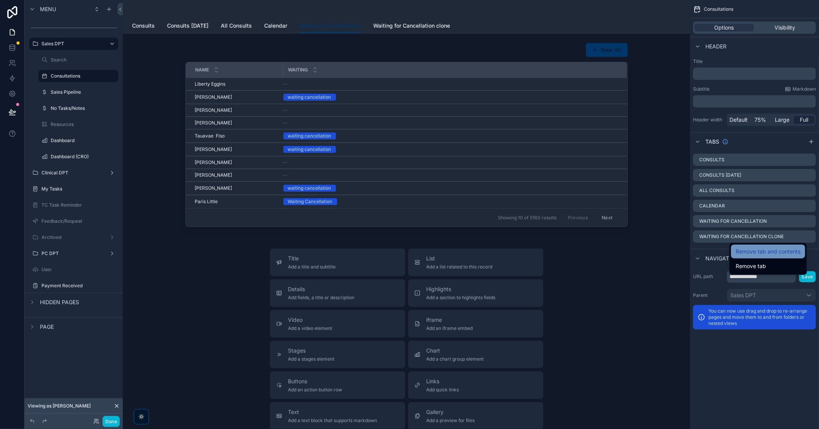
click at [770, 254] on span "Remove tab and contents" at bounding box center [767, 251] width 65 height 9
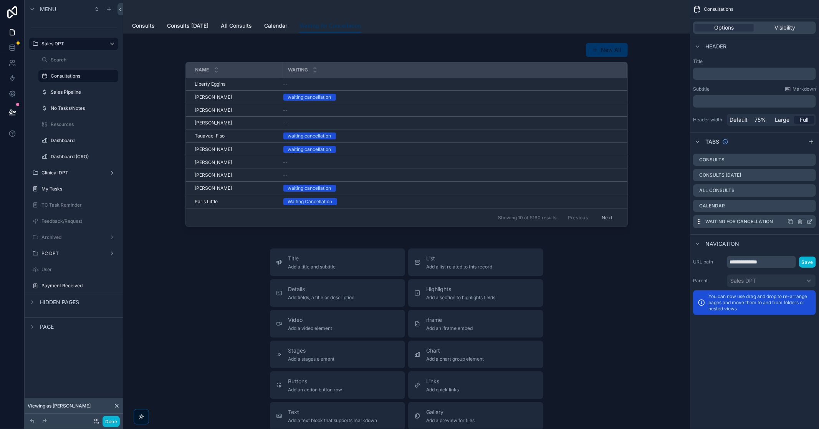
click at [811, 221] on icon "scrollable content" at bounding box center [809, 221] width 6 height 6
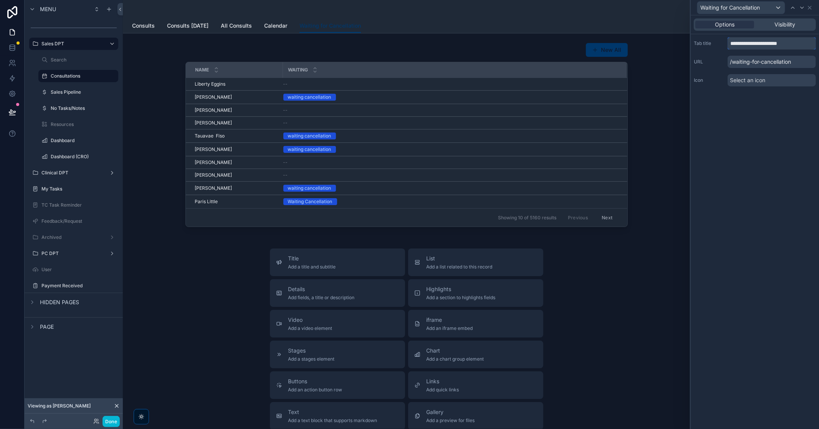
click at [762, 42] on input "**********" at bounding box center [771, 43] width 88 height 12
click at [754, 59] on p "/waiting-for-cancellation" at bounding box center [771, 62] width 88 height 12
click at [762, 77] on span "Select an icon" at bounding box center [746, 80] width 35 height 8
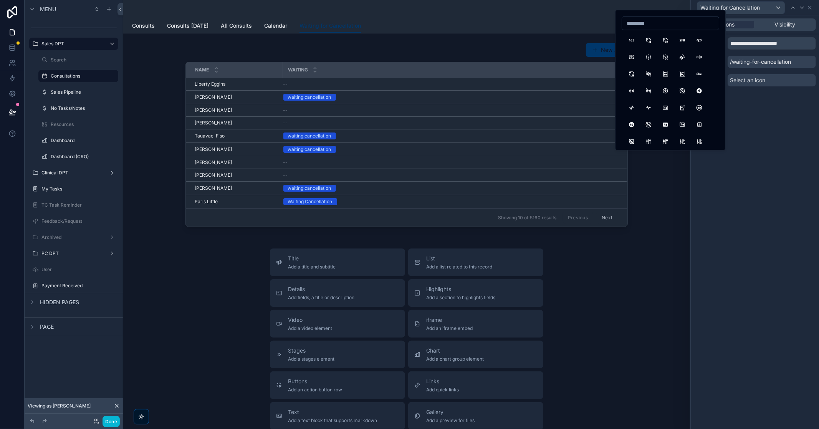
click at [749, 252] on div "**********" at bounding box center [754, 221] width 128 height 413
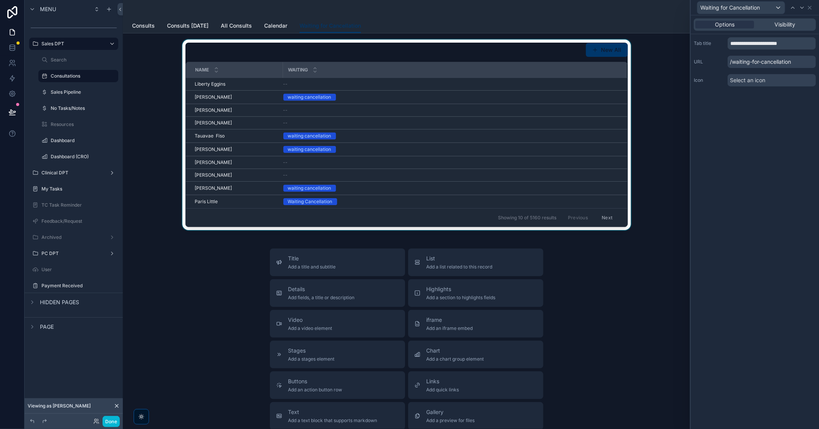
click at [594, 50] on div "scrollable content" at bounding box center [406, 135] width 555 height 190
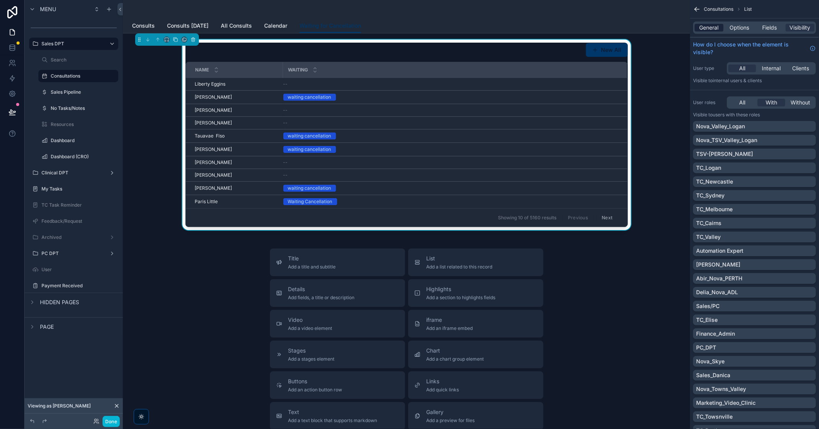
click at [708, 29] on span "General" at bounding box center [708, 28] width 19 height 8
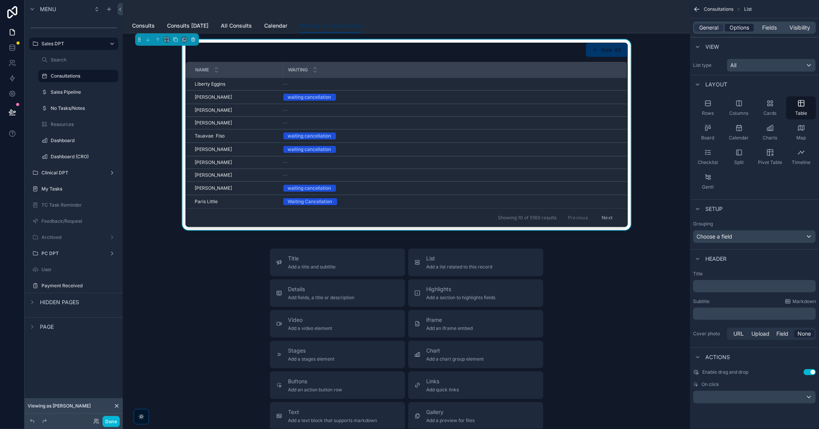
click at [744, 30] on span "Options" at bounding box center [739, 28] width 20 height 8
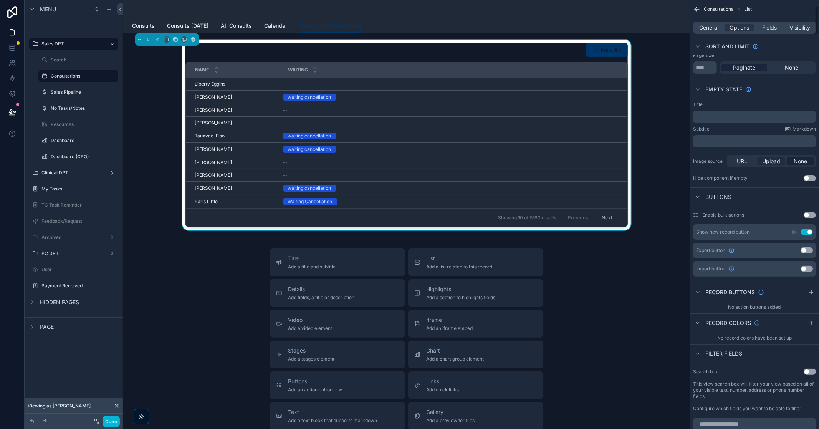
scroll to position [85, 0]
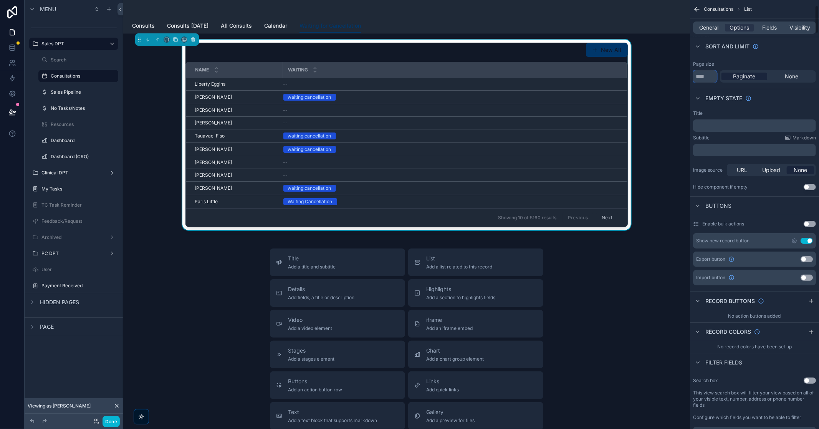
click at [709, 78] on input "**" at bounding box center [705, 76] width 24 height 12
drag, startPoint x: 702, startPoint y: 77, endPoint x: 692, endPoint y: 77, distance: 10.0
click at [693, 77] on input "**" at bounding box center [705, 76] width 24 height 12
type input "*"
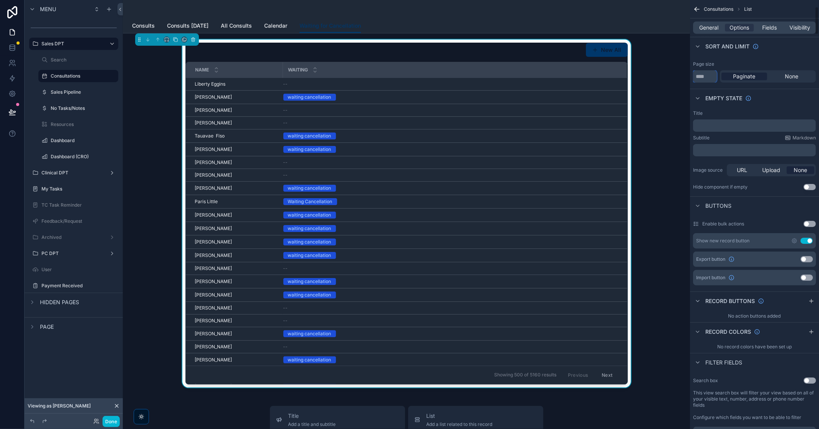
scroll to position [128, 0]
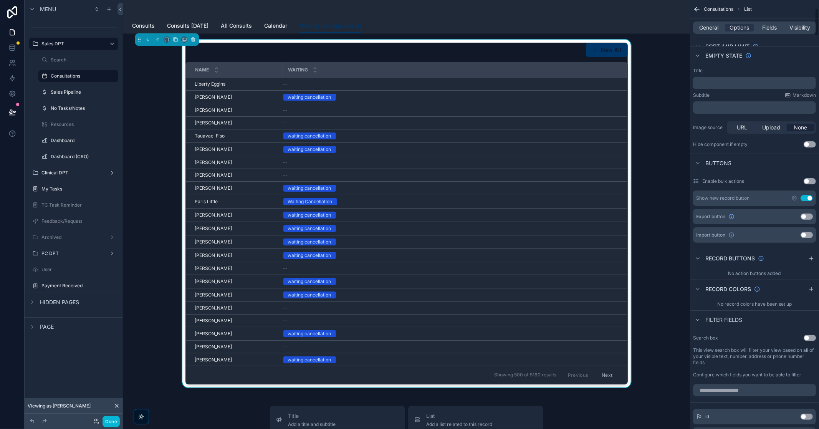
type input "***"
click at [812, 145] on button "Use setting" at bounding box center [809, 144] width 12 height 6
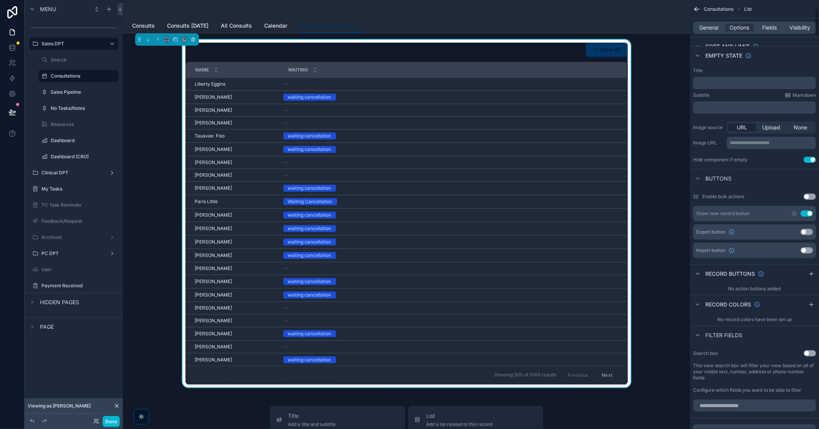
click at [807, 159] on button "Use setting" at bounding box center [809, 160] width 12 height 6
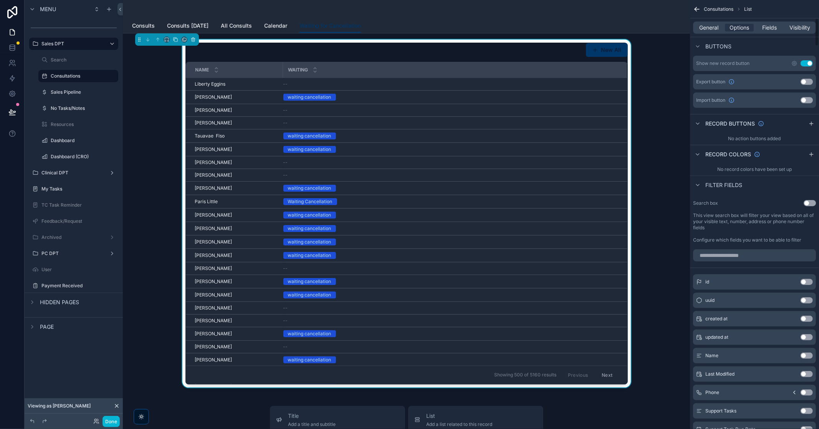
scroll to position [298, 0]
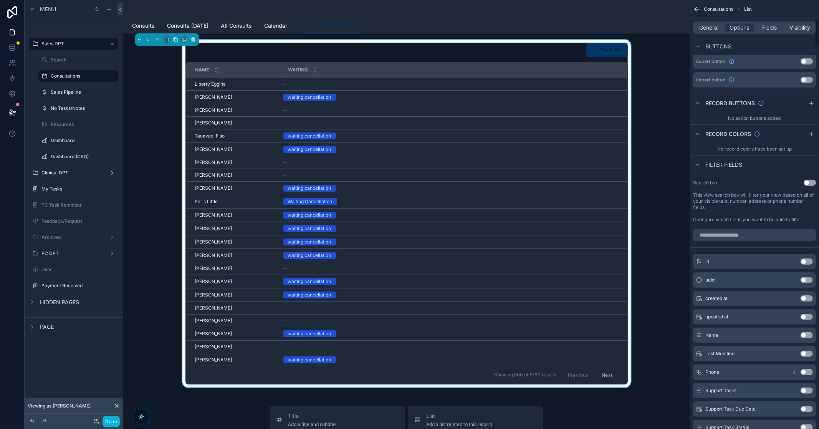
click at [810, 180] on button "Use setting" at bounding box center [809, 183] width 12 height 6
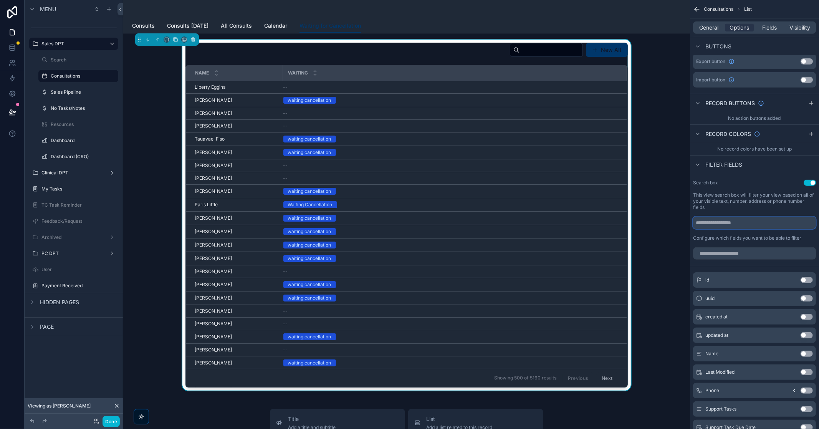
click at [742, 223] on input "scrollable content" at bounding box center [754, 222] width 123 height 12
click at [753, 249] on input "scrollable content" at bounding box center [754, 253] width 123 height 12
click at [718, 220] on input "scrollable content" at bounding box center [754, 222] width 123 height 12
type input "****"
click at [718, 235] on label "Configure which fields you want to be able to filter" at bounding box center [747, 238] width 108 height 6
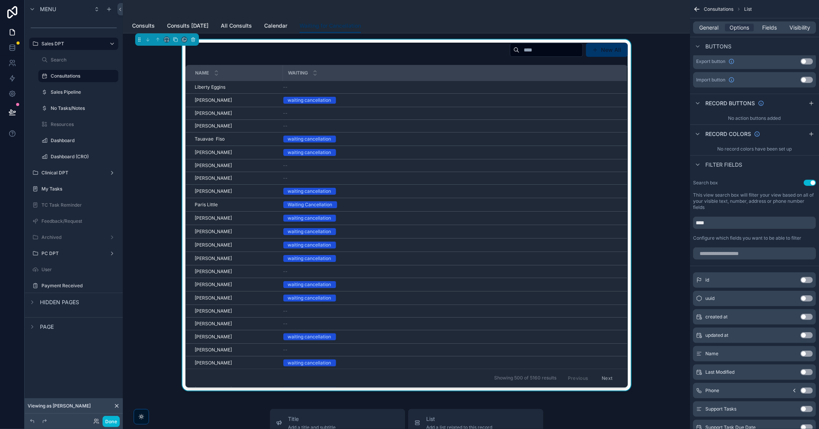
click at [526, 53] on input "scrollable content" at bounding box center [550, 50] width 63 height 11
type input "*****"
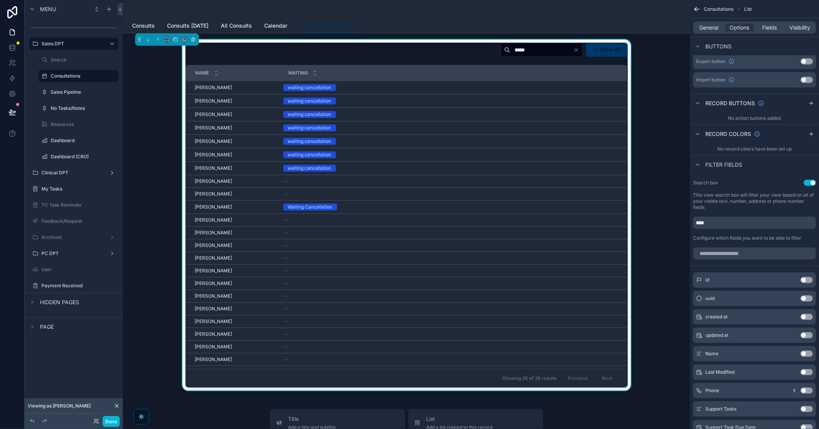
click at [575, 51] on icon "Clear" at bounding box center [576, 50] width 6 height 6
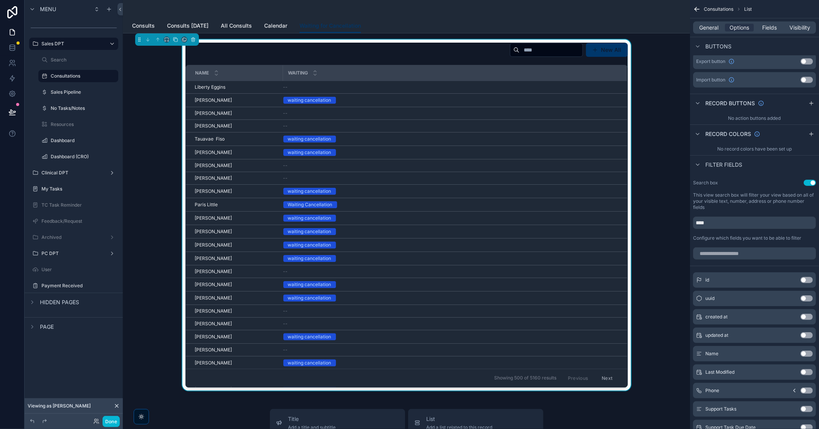
click at [645, 222] on div "New All Name Waiting Liberty Eggins Liberty Eggins -- Edgar Shabah Shabah Edgar…" at bounding box center [406, 215] width 555 height 351
click at [111, 421] on button "Done" at bounding box center [110, 421] width 17 height 11
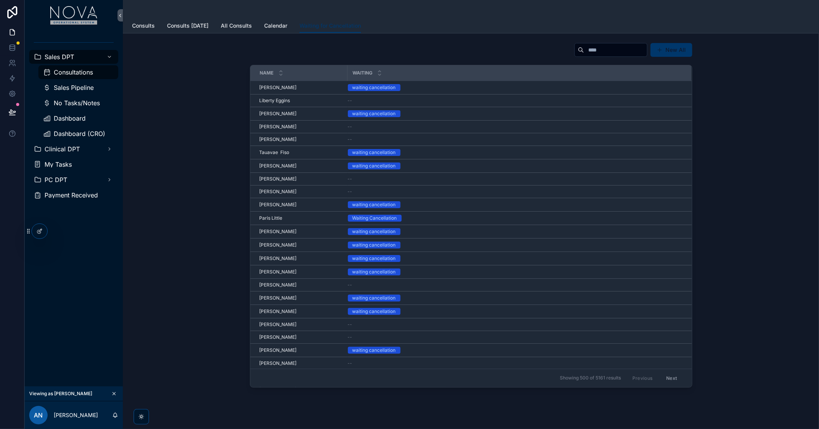
click at [48, 300] on div "Sales DPT Consultations Sales Pipeline No Tasks/Notes Dashboard Dashboard (CRO)…" at bounding box center [74, 208] width 98 height 355
click at [718, 148] on div "New All Name Waiting Codie Wightman Codie Wightman waiting cancellation Liberty…" at bounding box center [470, 215] width 683 height 351
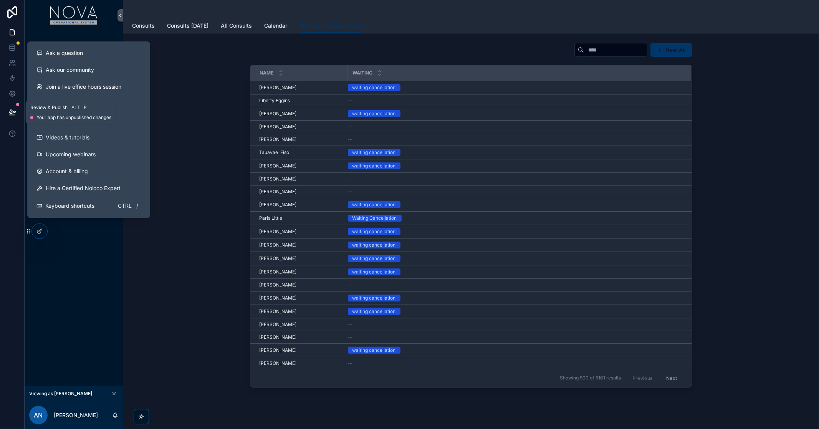
click at [9, 114] on icon at bounding box center [12, 112] width 8 height 8
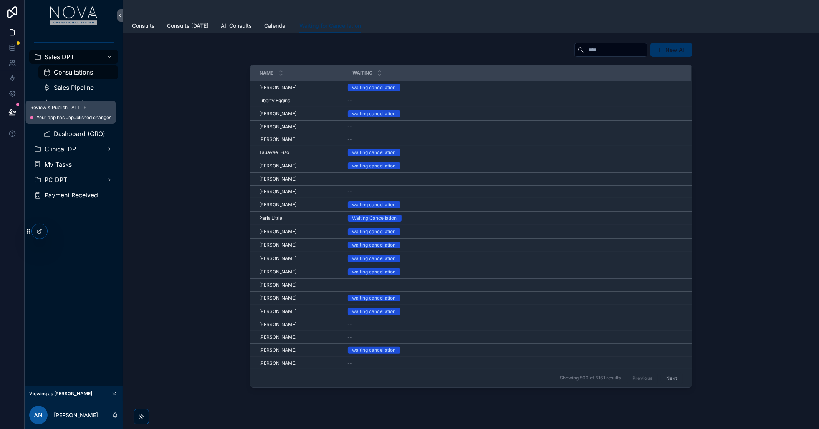
click at [12, 109] on icon at bounding box center [12, 112] width 8 height 8
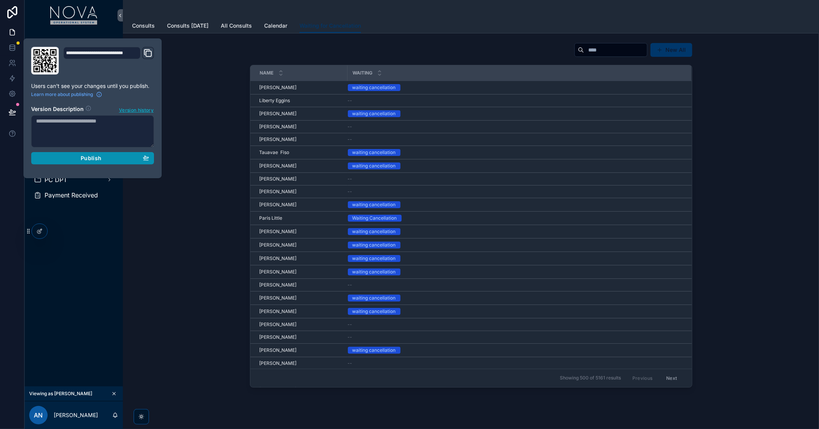
click at [93, 160] on span "Publish" at bounding box center [91, 158] width 21 height 7
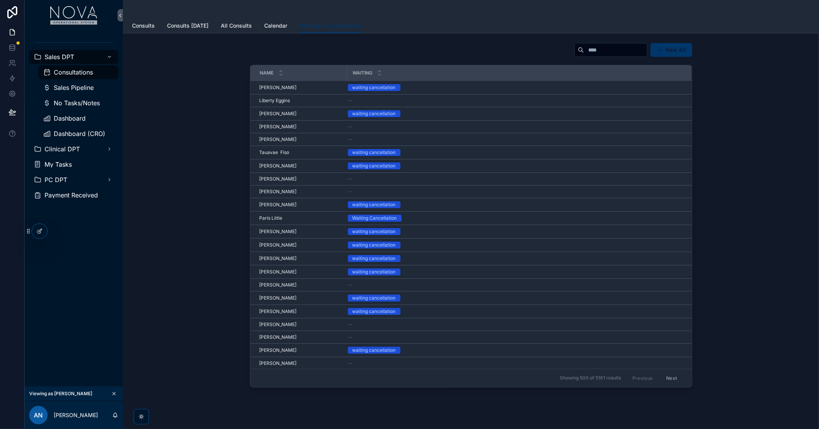
click at [183, 247] on div "New All Name Waiting Codie Wightman Codie Wightman waiting cancellation Liberty…" at bounding box center [470, 215] width 683 height 351
click at [712, 203] on div "New All Name Waiting Codie Wightman Codie Wightman waiting cancellation Liberty…" at bounding box center [470, 215] width 683 height 351
click at [729, 240] on div "New All Name Waiting Codie Wightman Codie Wightman waiting cancellation Liberty…" at bounding box center [470, 215] width 683 height 351
click at [112, 393] on icon "scrollable content" at bounding box center [113, 393] width 5 height 5
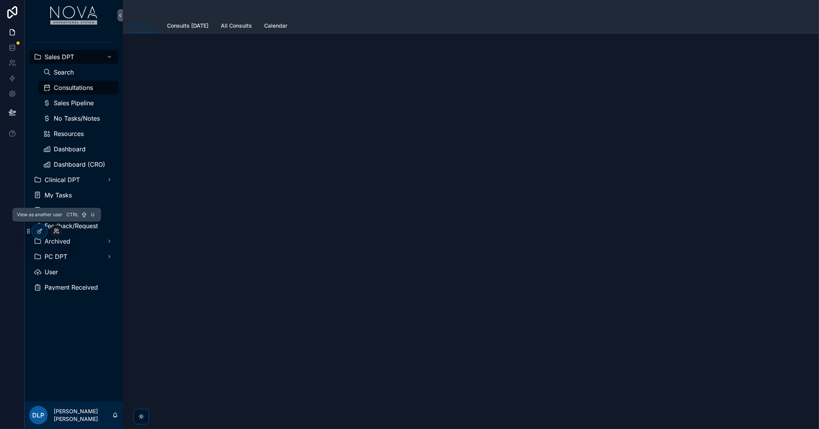
click at [55, 230] on icon at bounding box center [55, 230] width 2 height 2
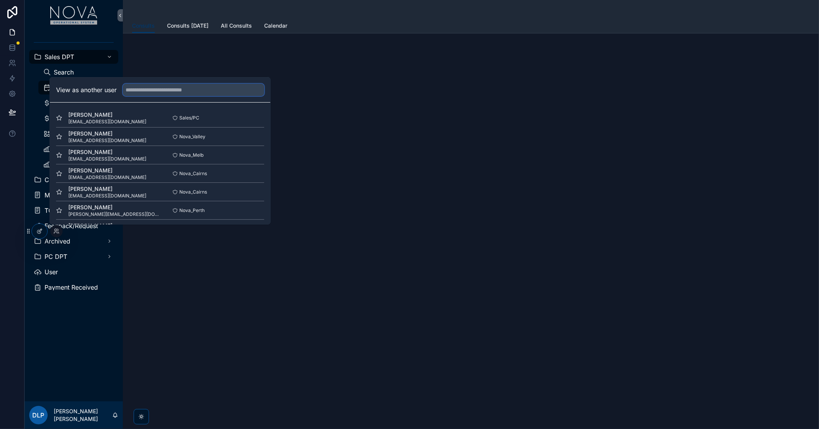
click at [186, 89] on input "text" at bounding box center [193, 90] width 141 height 12
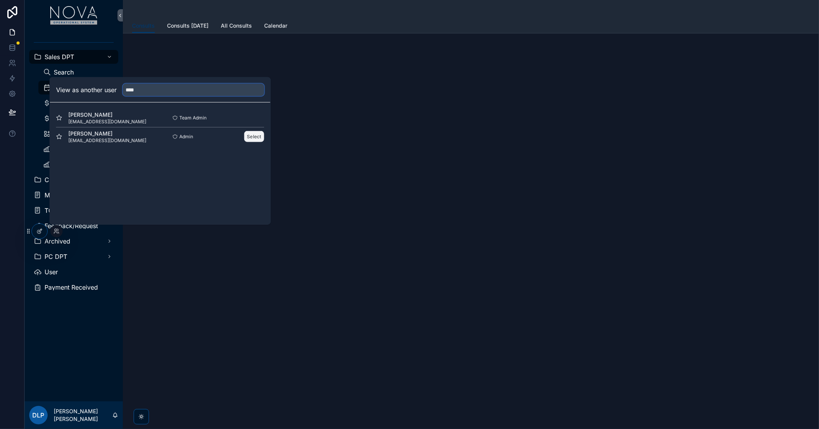
type input "****"
click at [252, 134] on button "Select" at bounding box center [254, 136] width 20 height 11
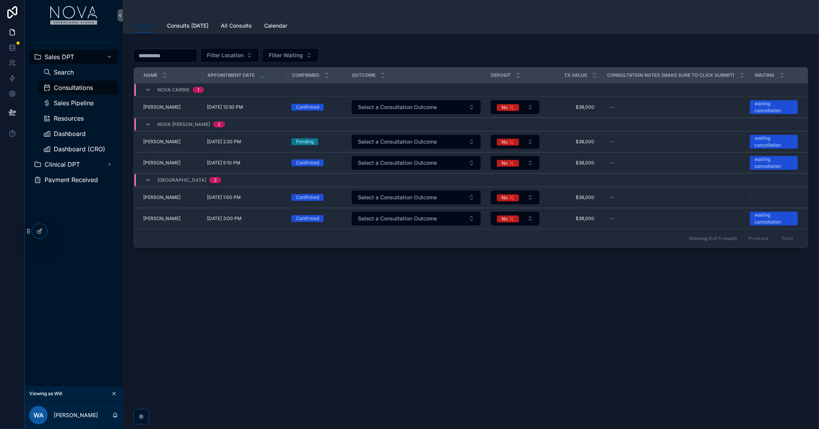
click at [403, 317] on div "Consults Consults Consults [DATE] All Consults Calendar Filter Location Filter …" at bounding box center [471, 214] width 696 height 429
click at [225, 298] on div "Filter Location Filter Waiting Name Appointment Date Confirmed Outcome Deposit …" at bounding box center [471, 166] width 696 height 266
